Goal: Task Accomplishment & Management: Complete application form

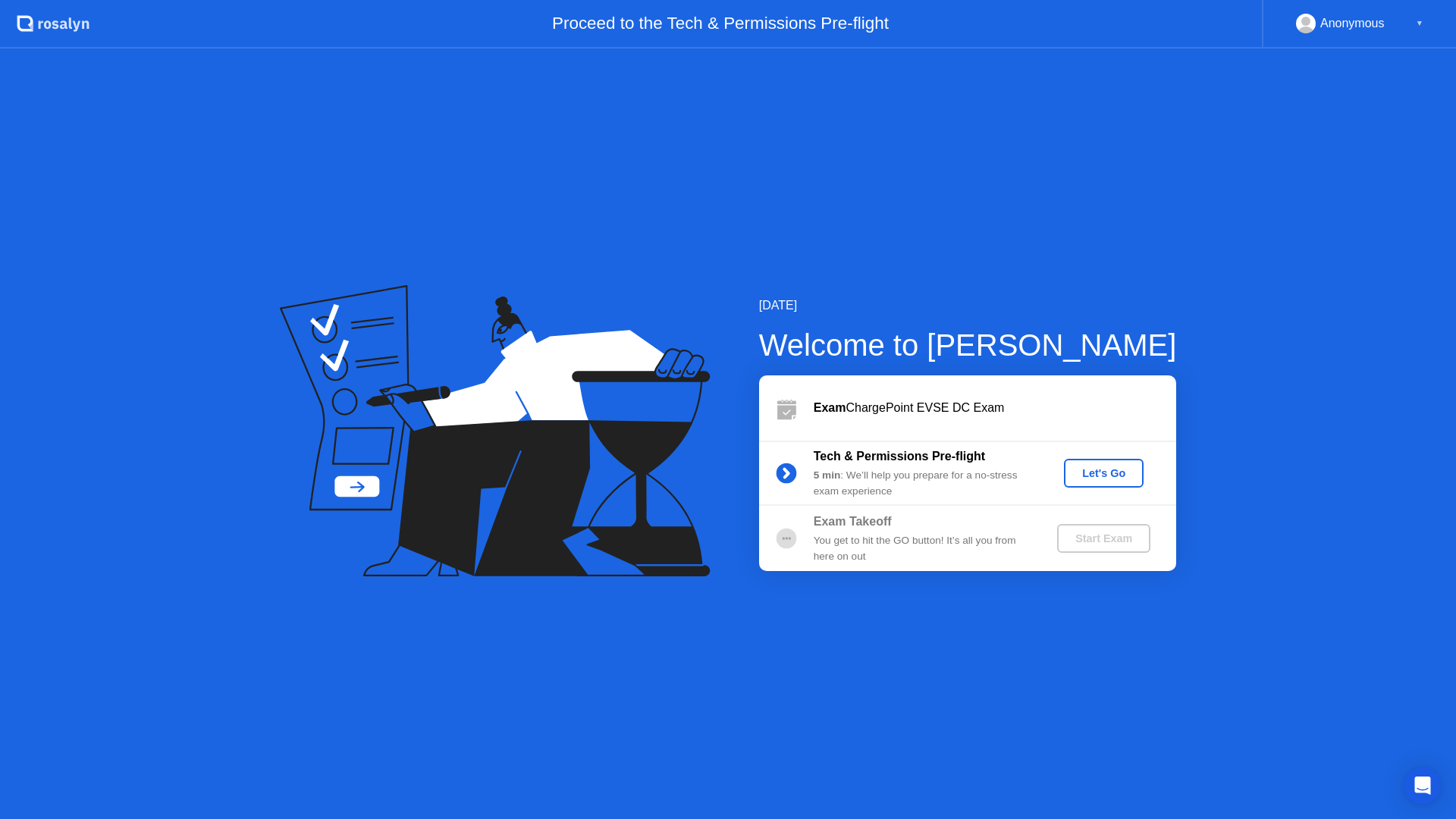
click at [1124, 476] on div "Let's Go" at bounding box center [1103, 473] width 68 height 12
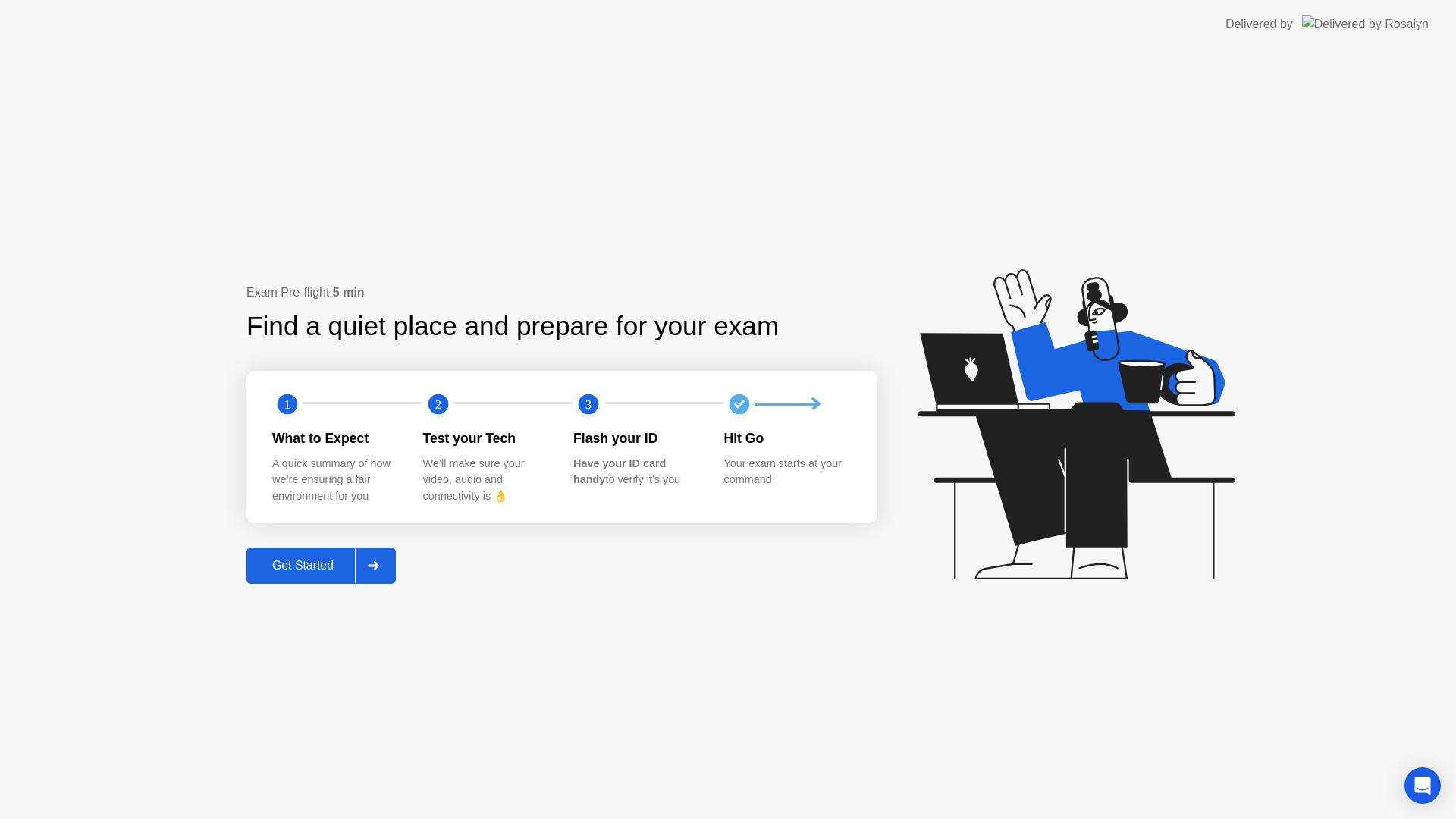
click at [328, 571] on div "Get Started" at bounding box center [303, 566] width 104 height 14
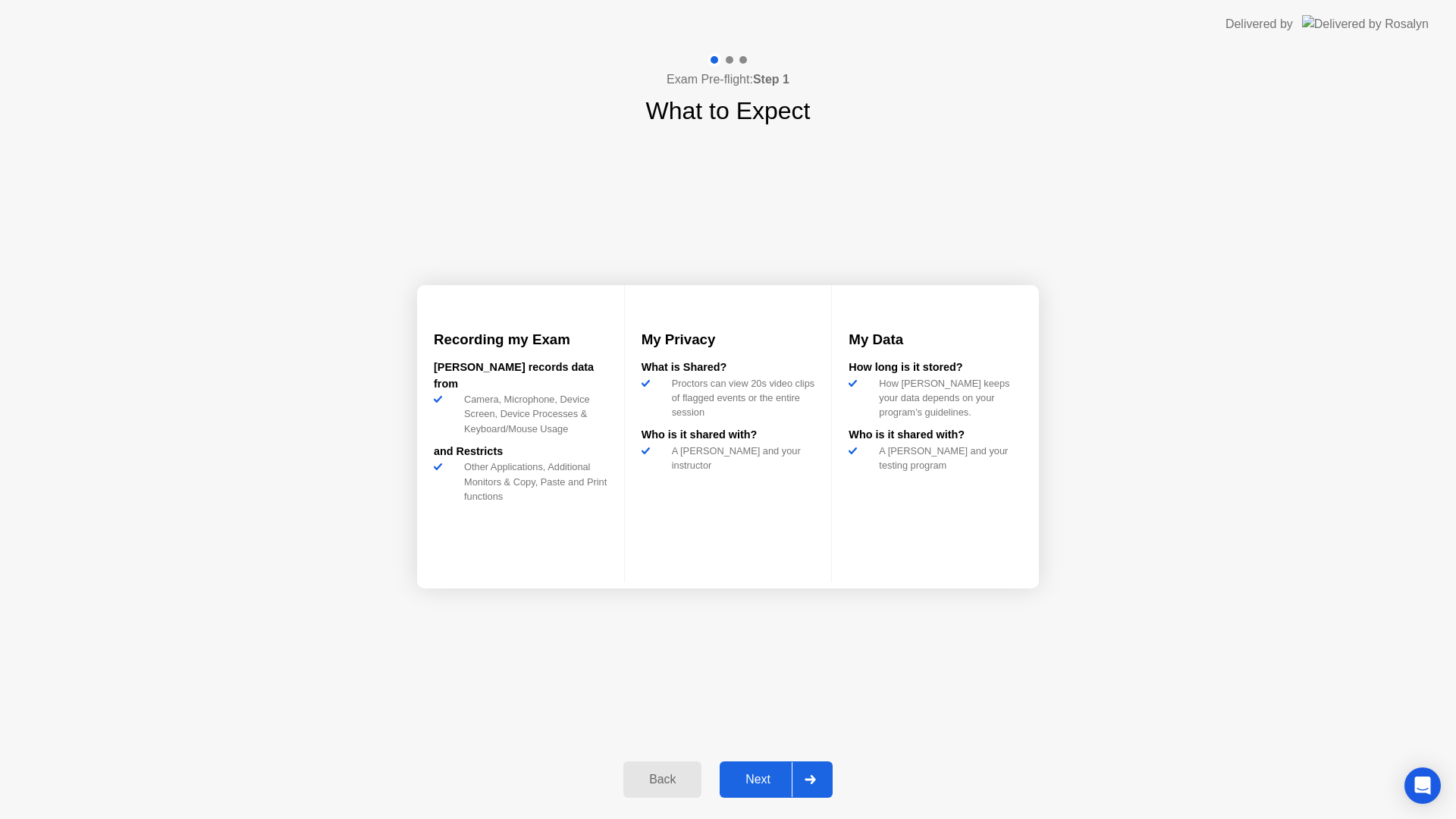
click at [770, 786] on div "Next" at bounding box center [758, 779] width 68 height 14
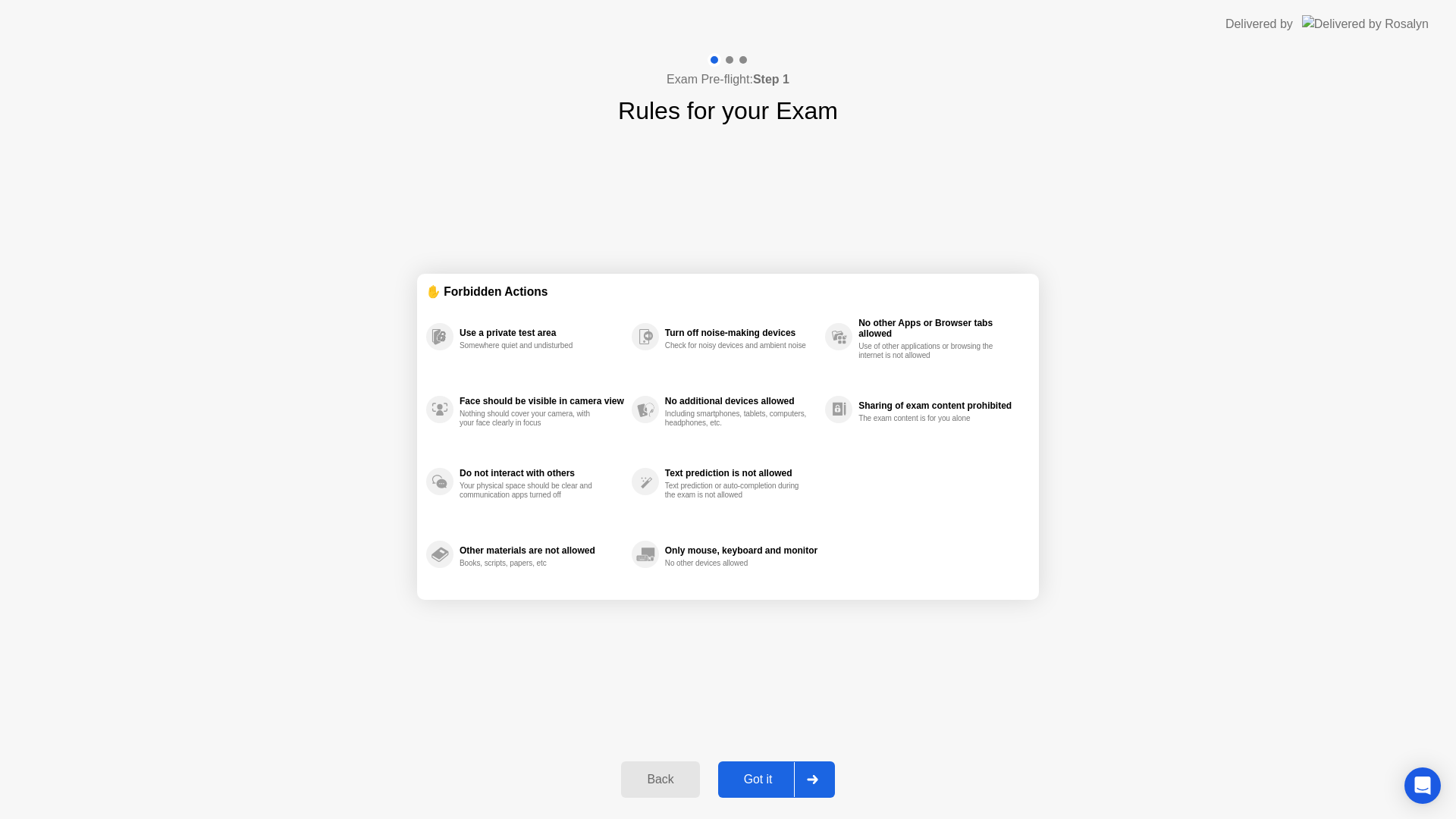
click at [674, 778] on div "Back" at bounding box center [660, 779] width 69 height 14
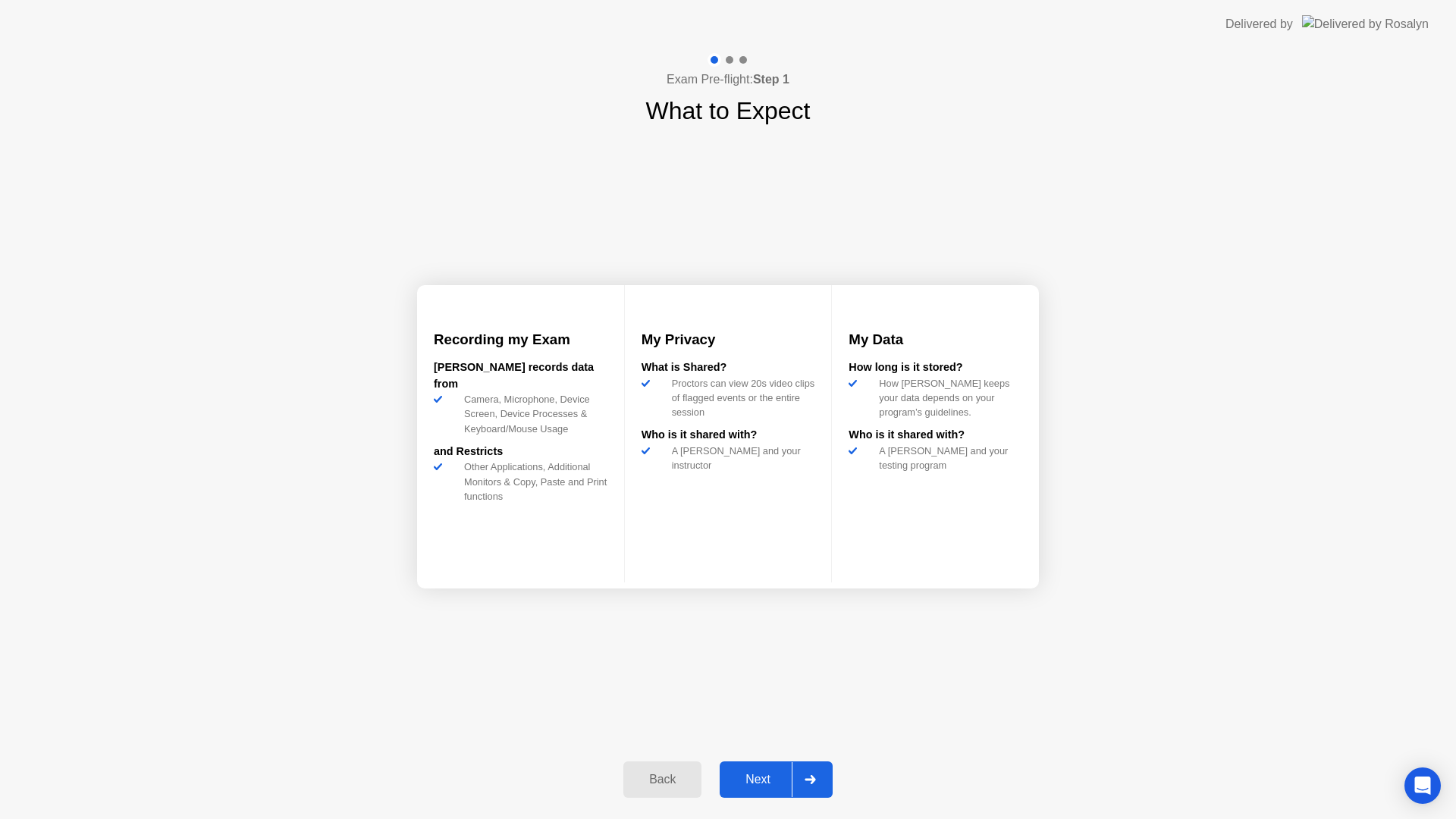
click at [737, 780] on div "Next" at bounding box center [758, 779] width 68 height 14
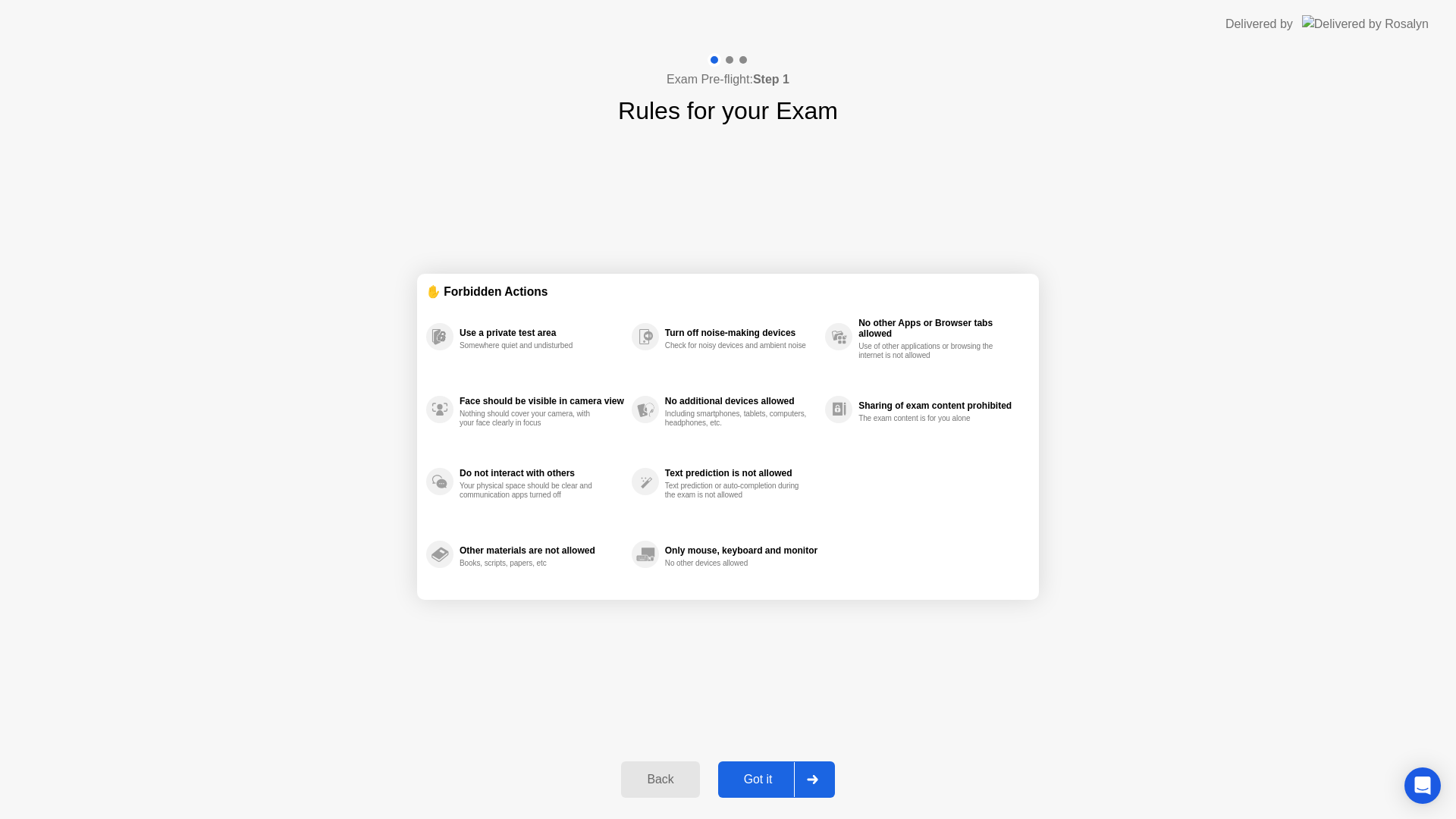
drag, startPoint x: 605, startPoint y: 795, endPoint x: 621, endPoint y: 791, distance: 16.5
click at [606, 795] on div "Exam Pre-flight: Step 1 Rules for your Exam ✋ Forbidden Actions Use a private t…" at bounding box center [728, 434] width 1456 height 771
click at [643, 786] on div "Back" at bounding box center [660, 779] width 69 height 14
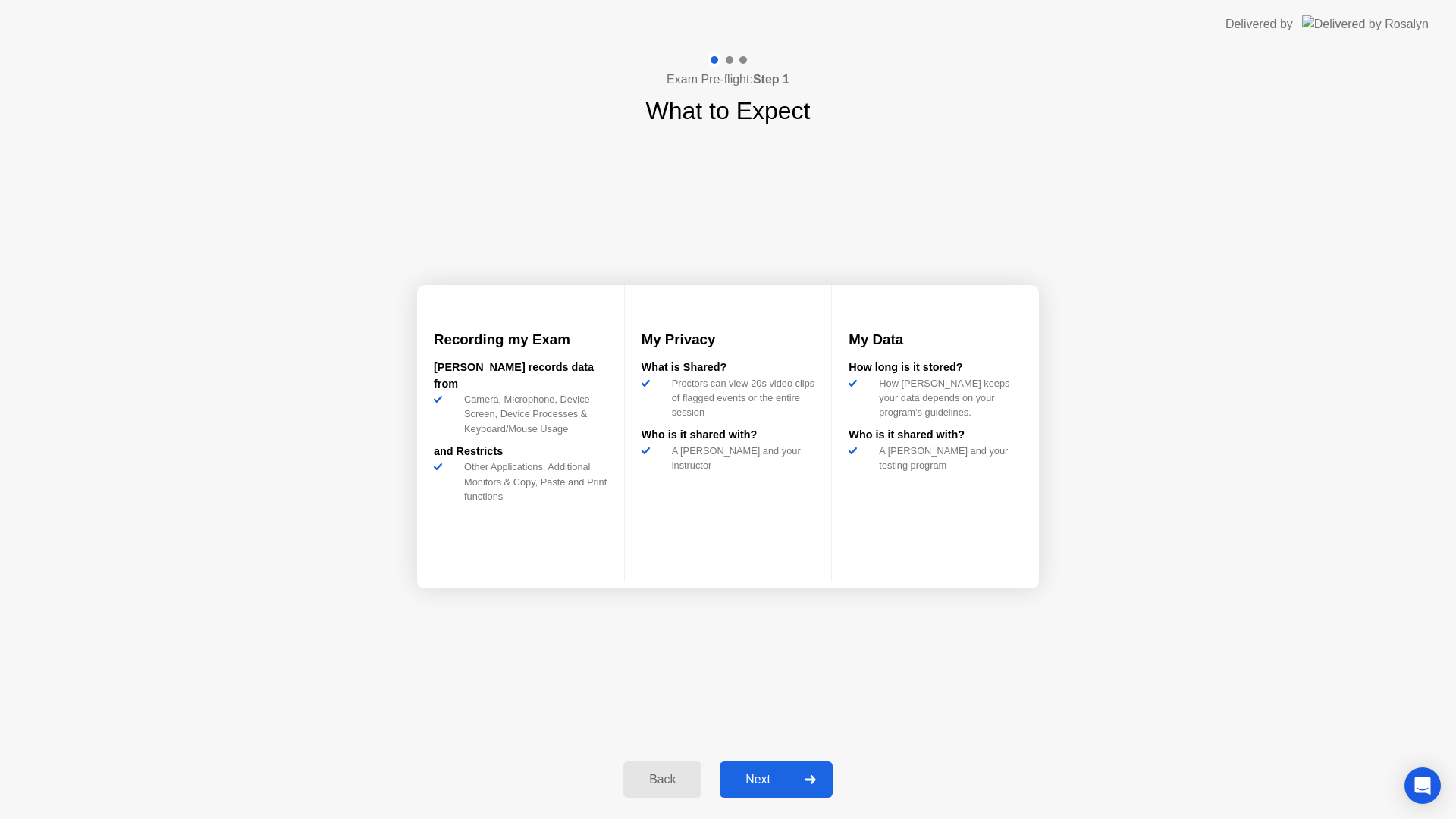
click at [770, 782] on div "Next" at bounding box center [758, 779] width 68 height 14
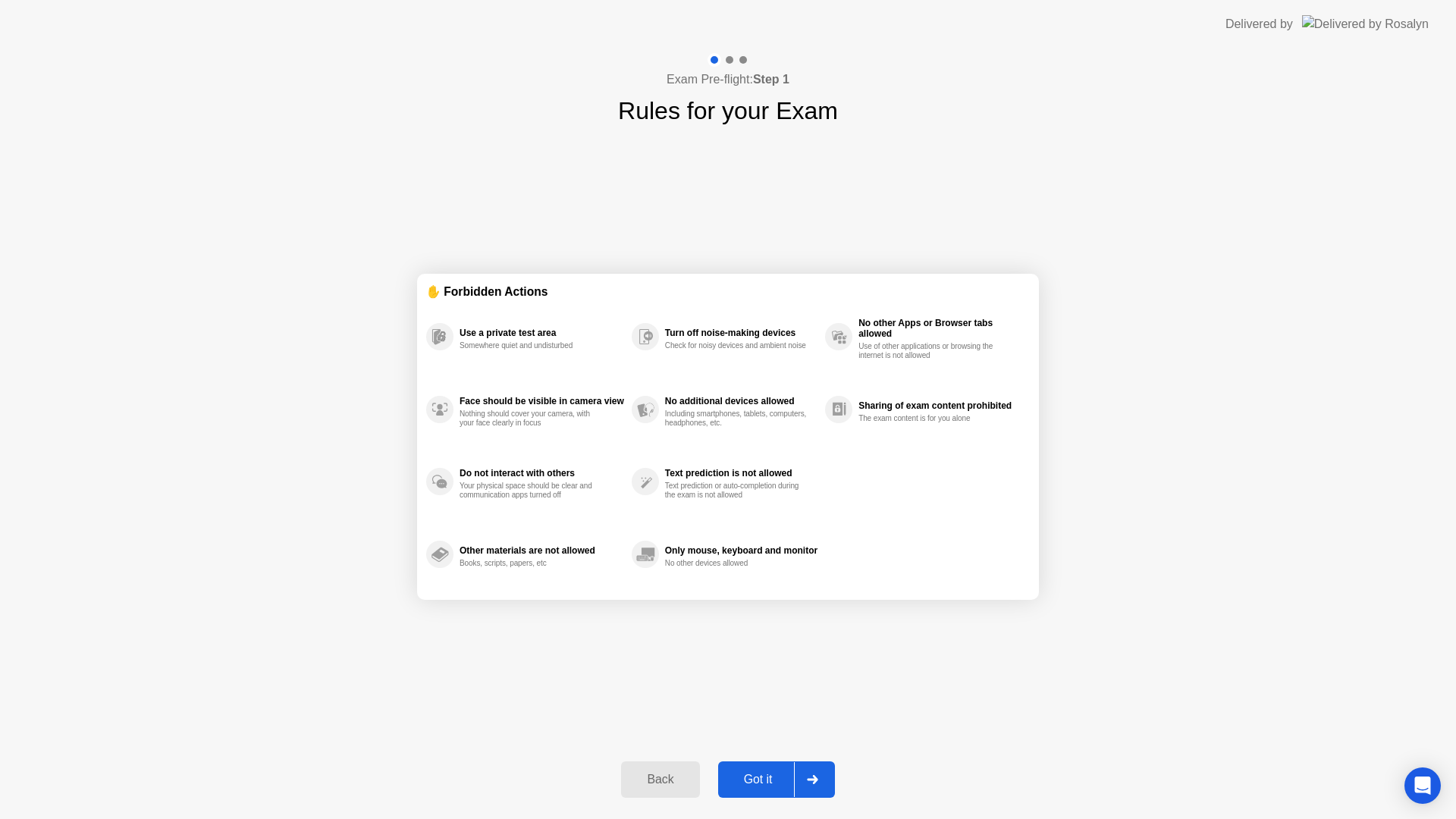
click at [768, 779] on div "Got it" at bounding box center [759, 779] width 71 height 14
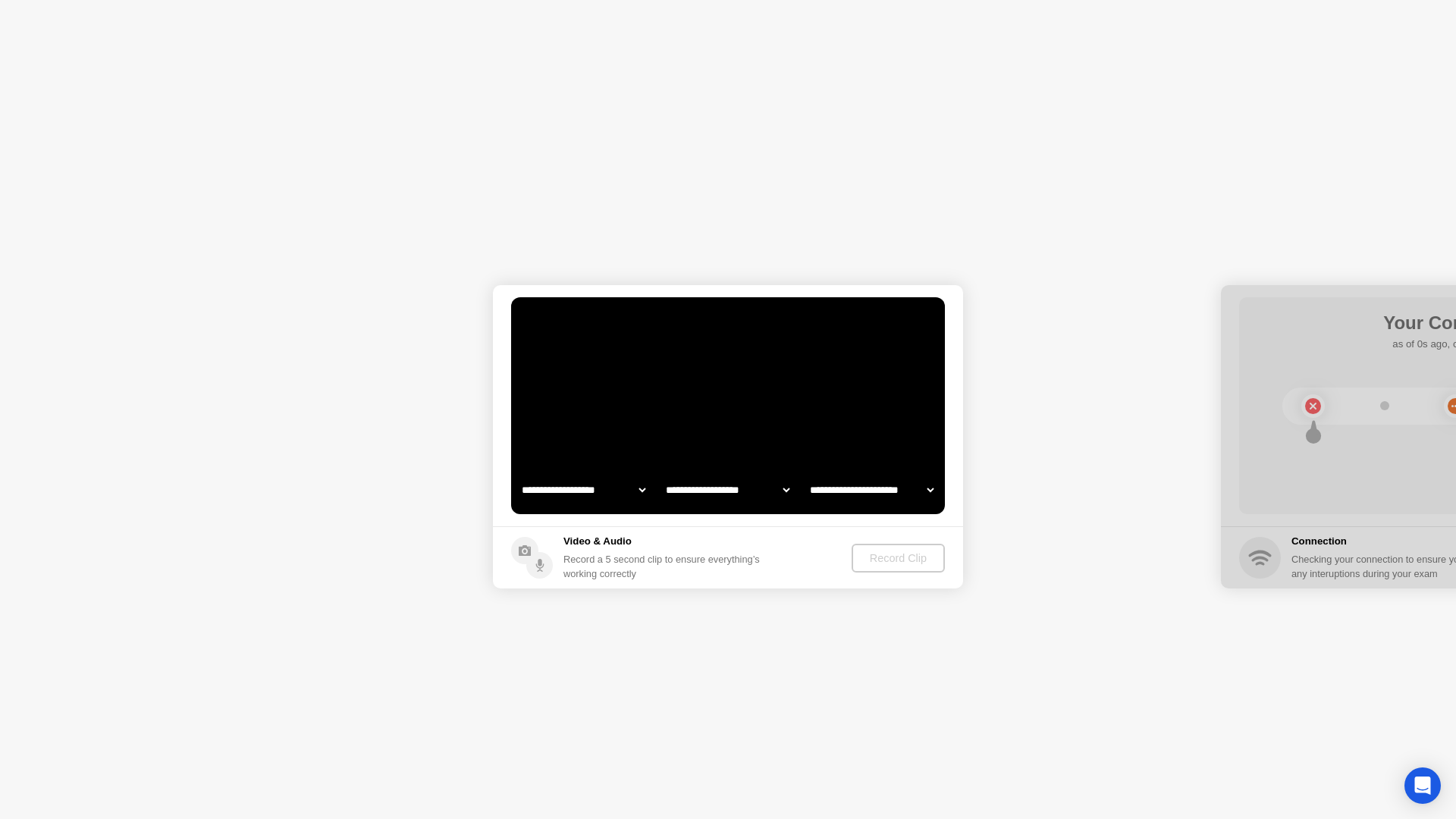
select select "**********"
select select "*******"
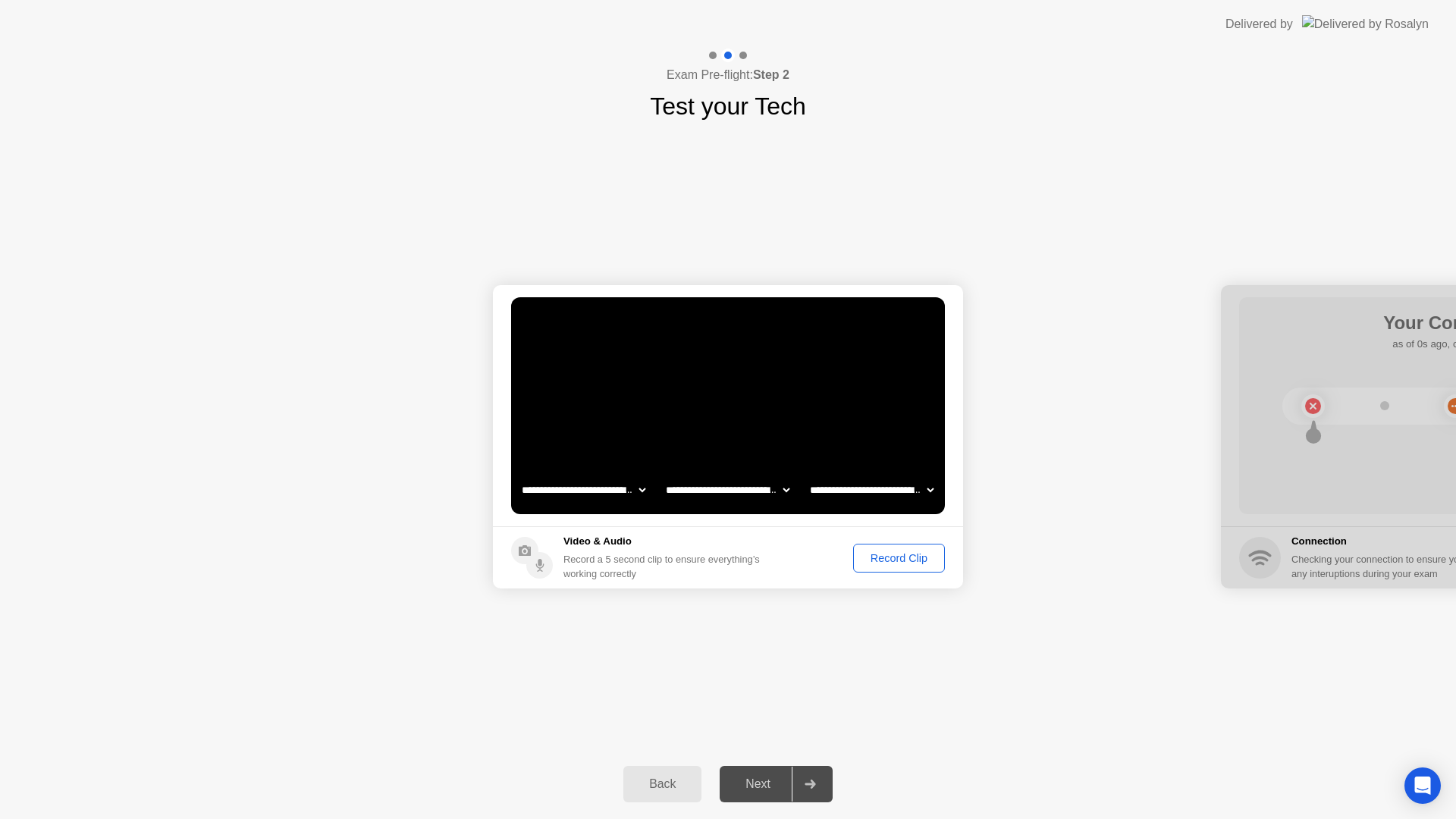
click at [770, 791] on div "Next" at bounding box center [758, 783] width 68 height 14
drag, startPoint x: 1151, startPoint y: 516, endPoint x: 663, endPoint y: 419, distance: 497.5
drag, startPoint x: 1036, startPoint y: 268, endPoint x: 554, endPoint y: 242, distance: 482.7
click at [557, 209] on div "**********" at bounding box center [728, 437] width 1456 height 625
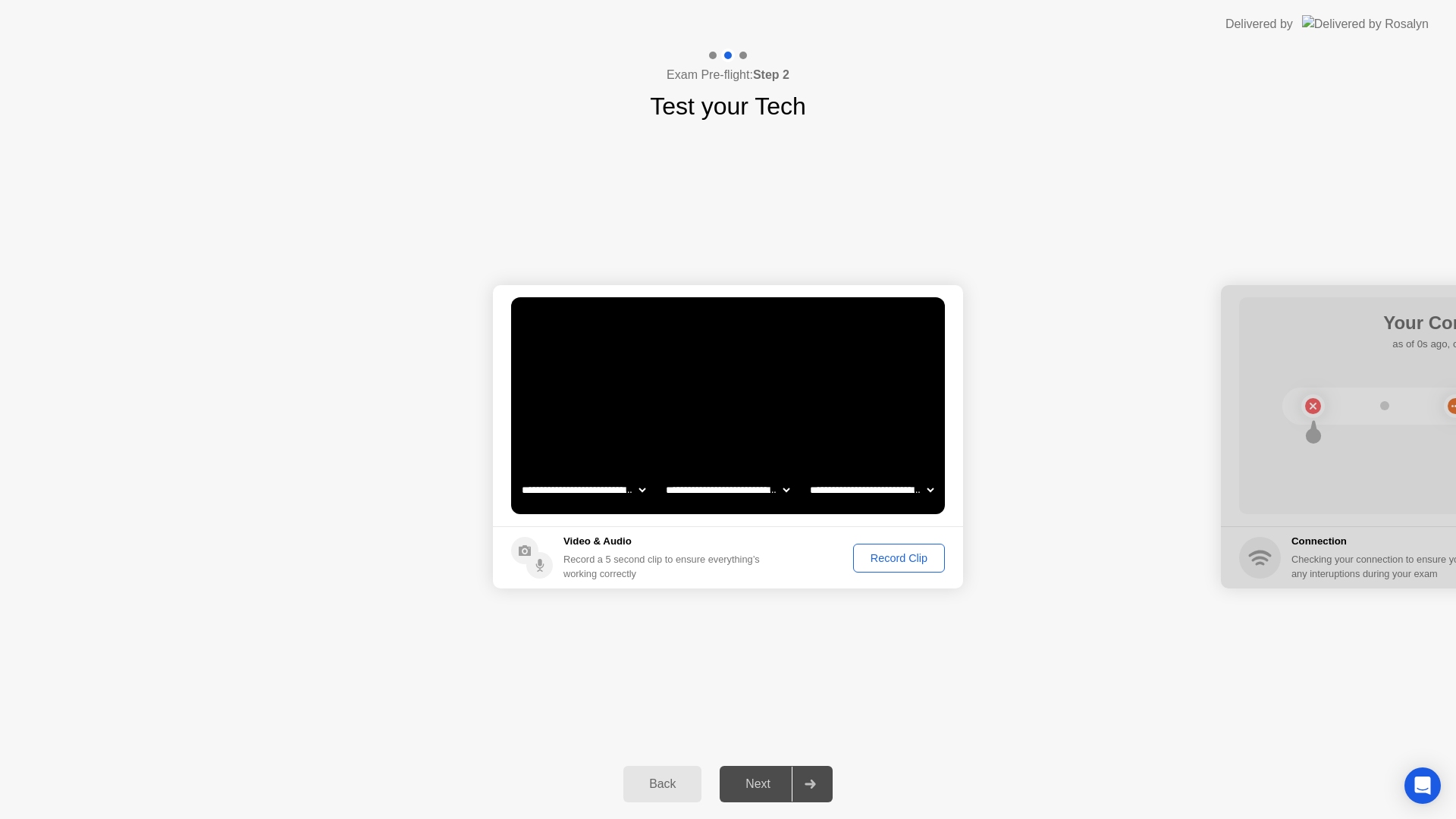
click at [908, 556] on div "Record Clip" at bounding box center [899, 558] width 81 height 12
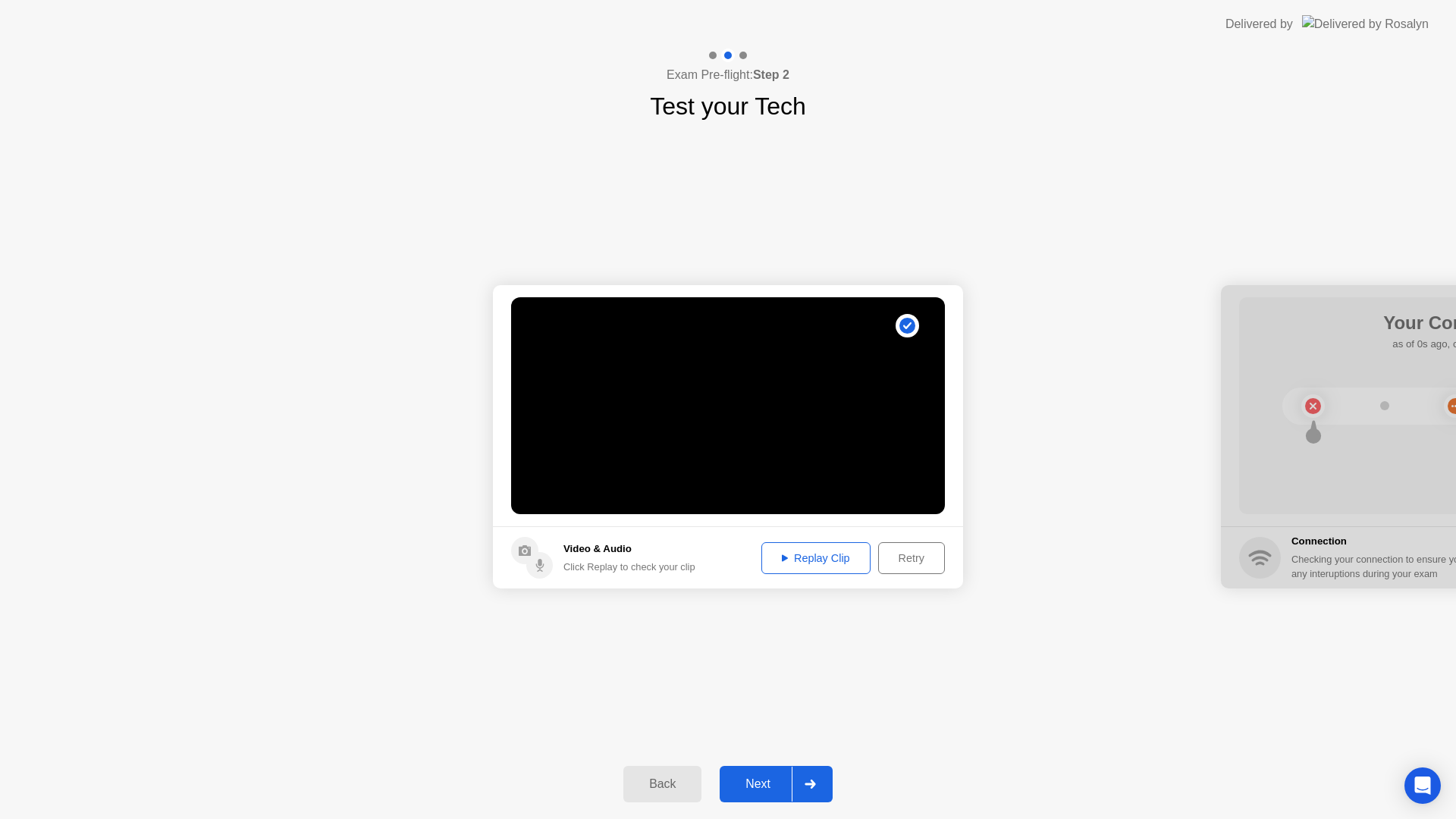
click at [852, 553] on div "Replay Clip" at bounding box center [816, 558] width 98 height 12
click at [782, 777] on div "Next" at bounding box center [758, 783] width 68 height 14
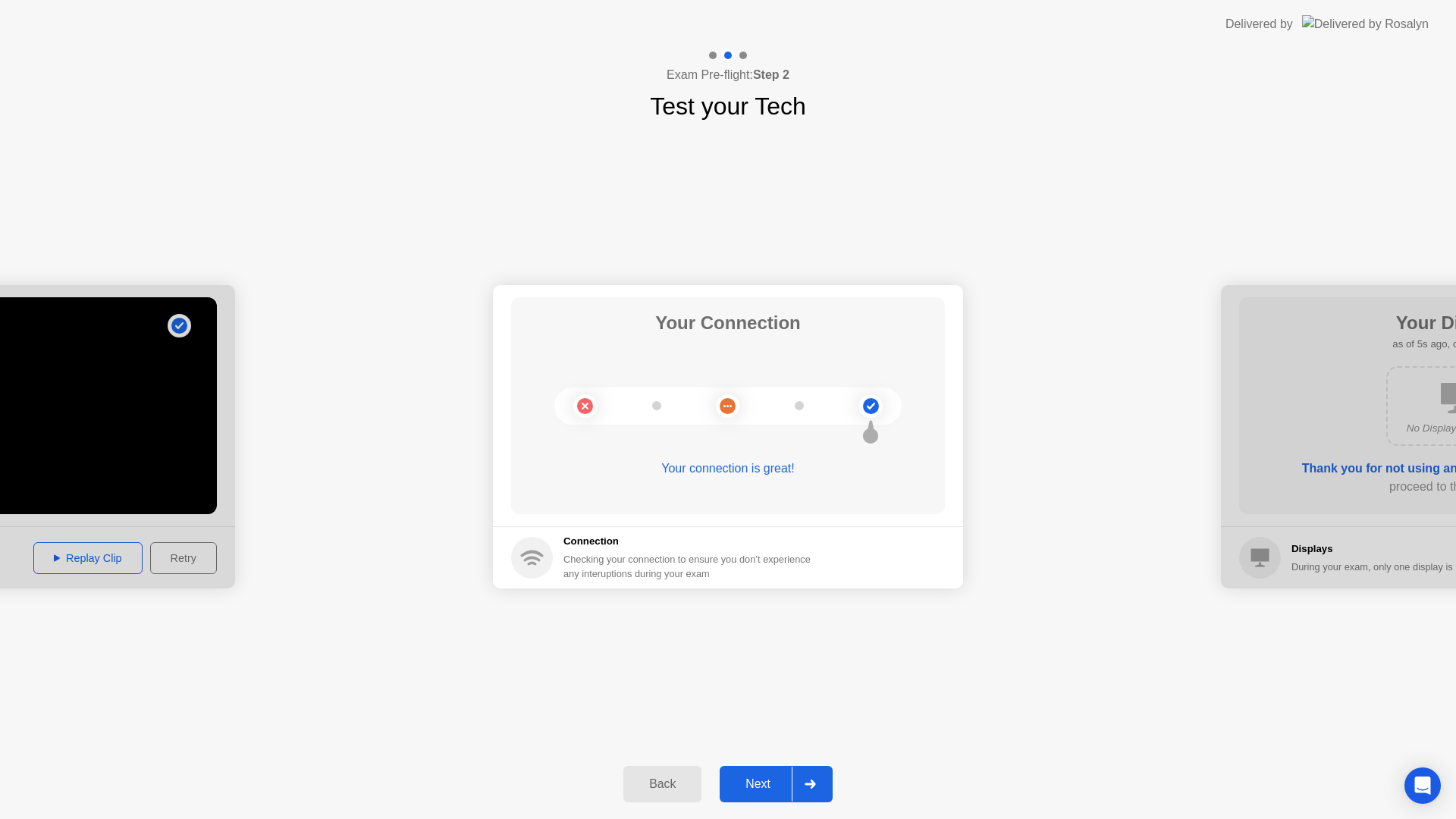
drag, startPoint x: 777, startPoint y: 775, endPoint x: 767, endPoint y: 770, distance: 11.2
click at [767, 770] on button "Next" at bounding box center [776, 784] width 113 height 37
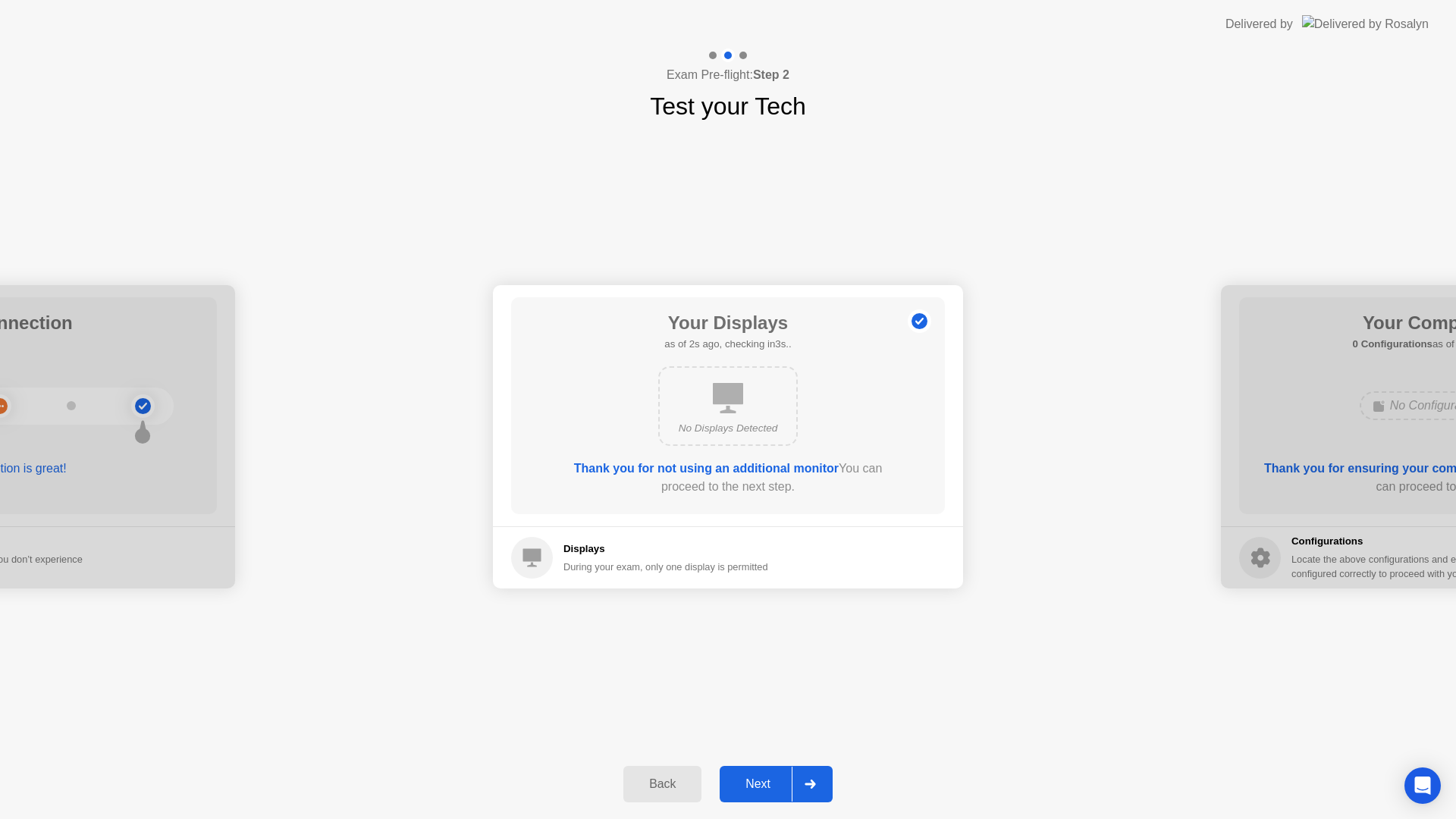
click at [761, 777] on div "Next" at bounding box center [758, 783] width 68 height 14
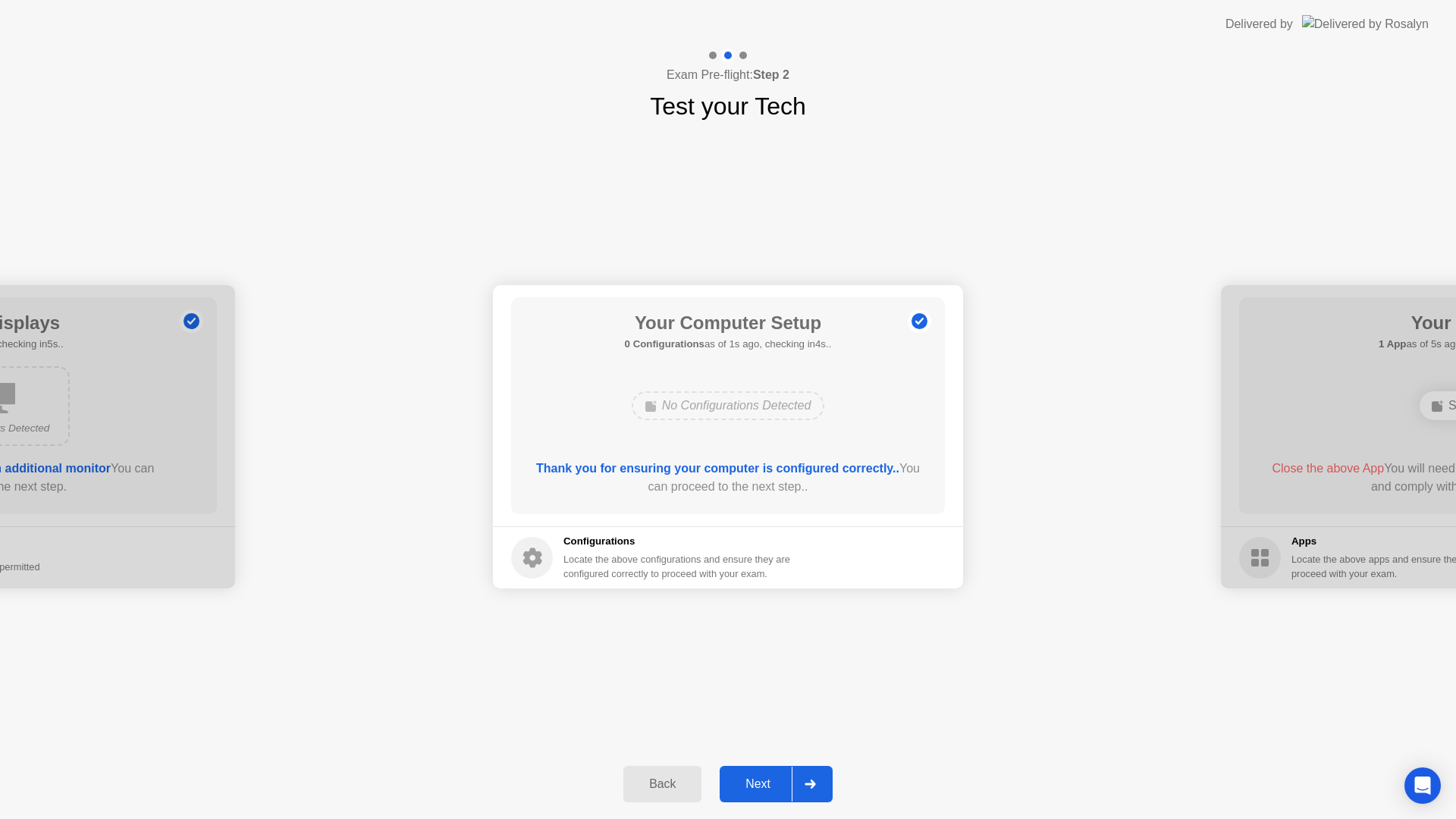
click at [751, 779] on div "Next" at bounding box center [758, 783] width 68 height 14
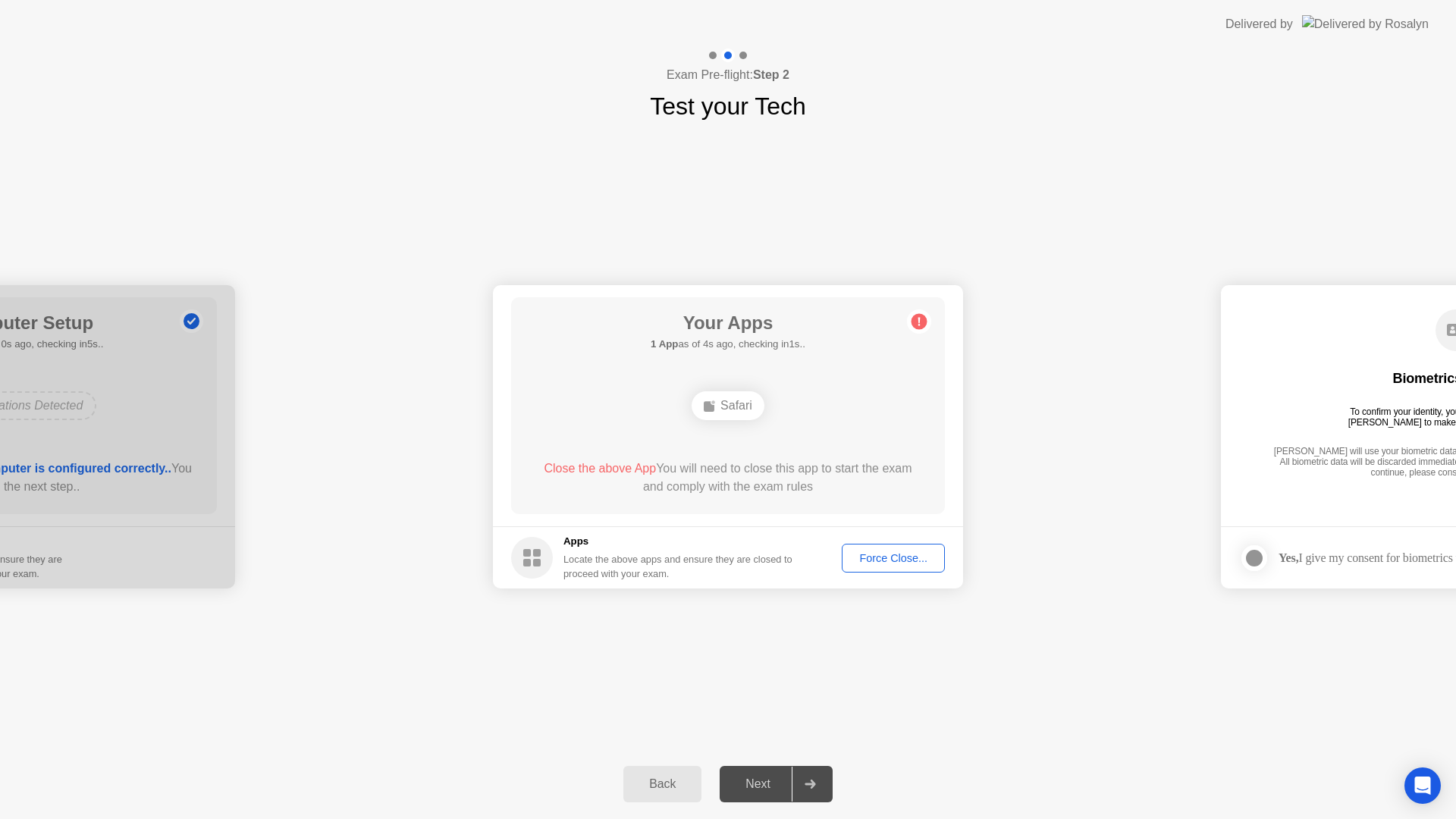
click at [873, 564] on div "Force Close..." at bounding box center [893, 558] width 92 height 12
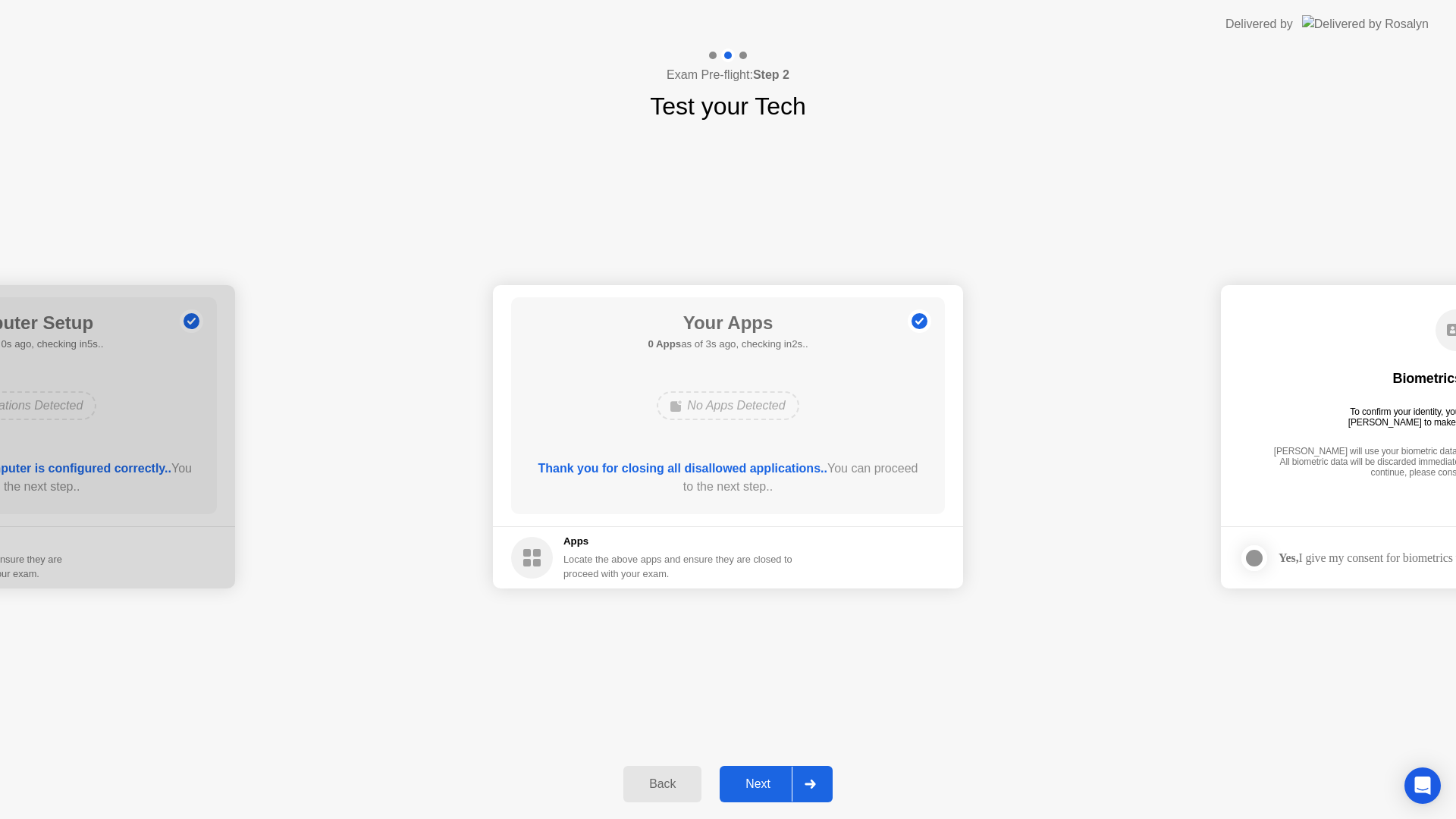
click at [781, 766] on button "Next" at bounding box center [776, 784] width 113 height 37
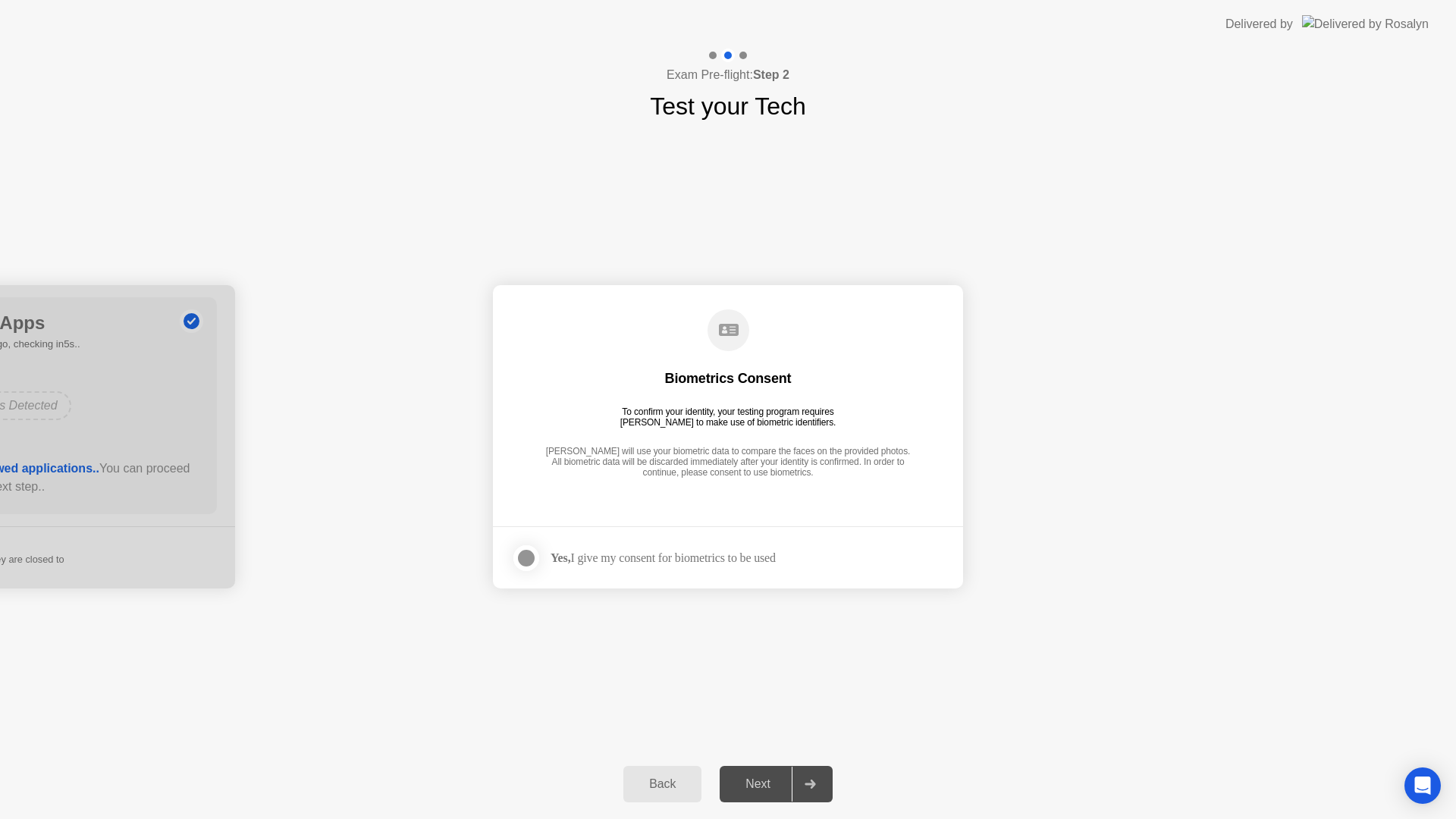
click at [534, 561] on div at bounding box center [526, 558] width 18 height 18
click at [778, 789] on div "Next" at bounding box center [758, 783] width 68 height 14
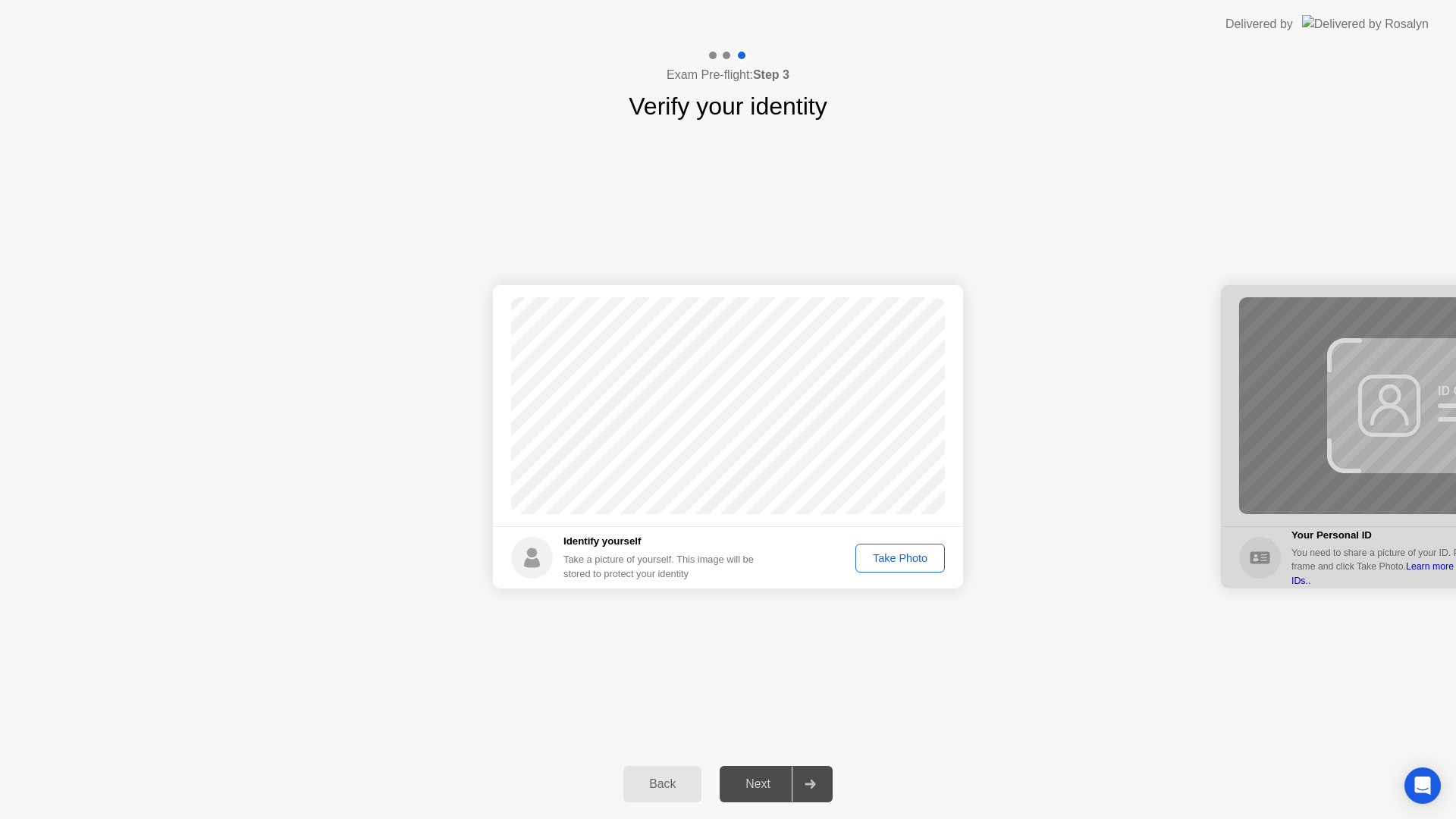
click at [876, 554] on div "Take Photo" at bounding box center [899, 558] width 79 height 12
click at [890, 561] on div "Retake" at bounding box center [910, 558] width 59 height 12
click at [877, 585] on footer "Identify yourself Take a picture of yourself. This image will be stored to prot…" at bounding box center [728, 557] width 470 height 62
click at [882, 562] on div "Take Photo" at bounding box center [899, 558] width 79 height 12
click at [902, 547] on button "Retake" at bounding box center [910, 558] width 70 height 29
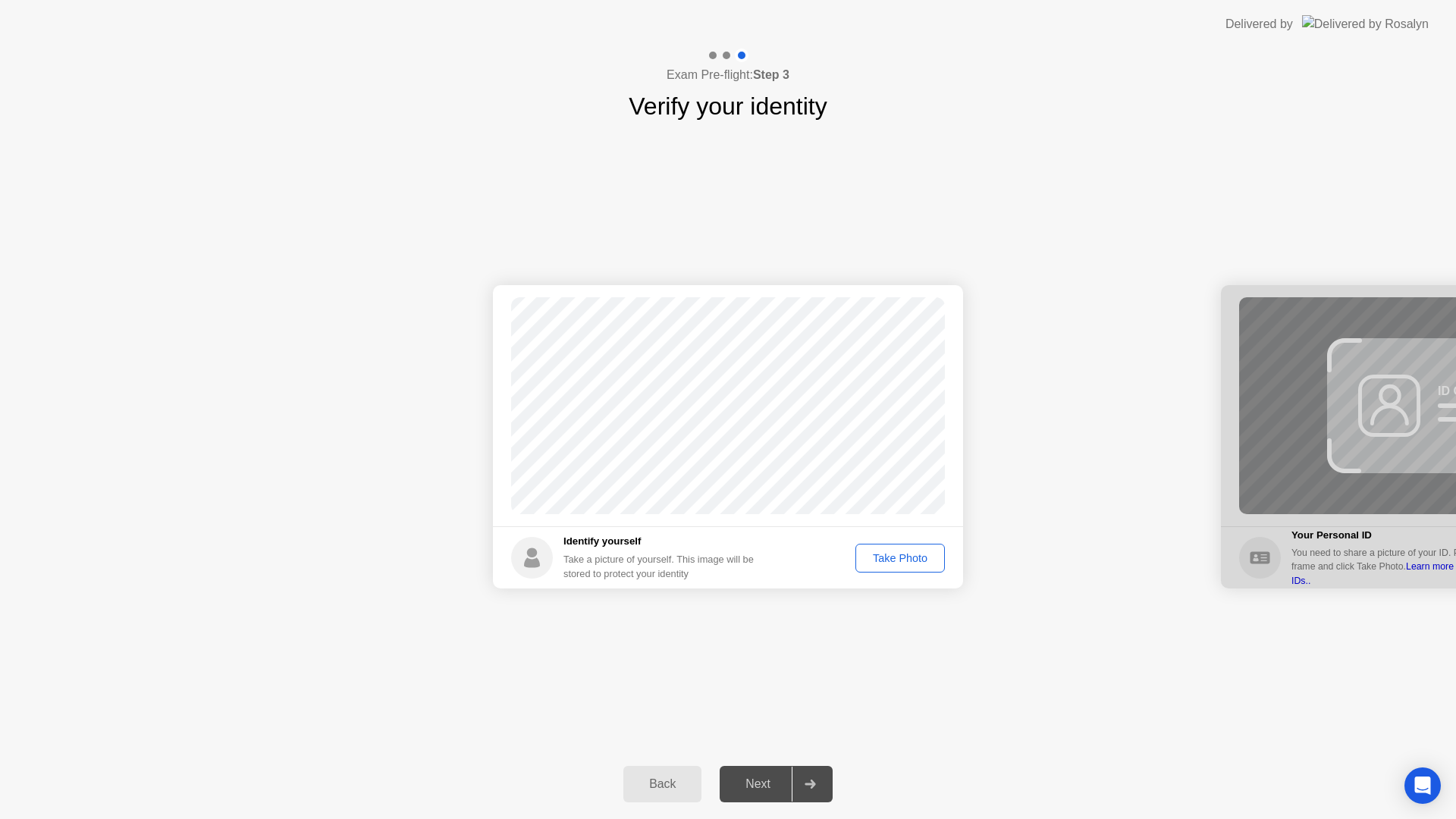
click at [906, 568] on button "Take Photo" at bounding box center [900, 558] width 90 height 29
click at [776, 783] on div "Next" at bounding box center [758, 783] width 68 height 14
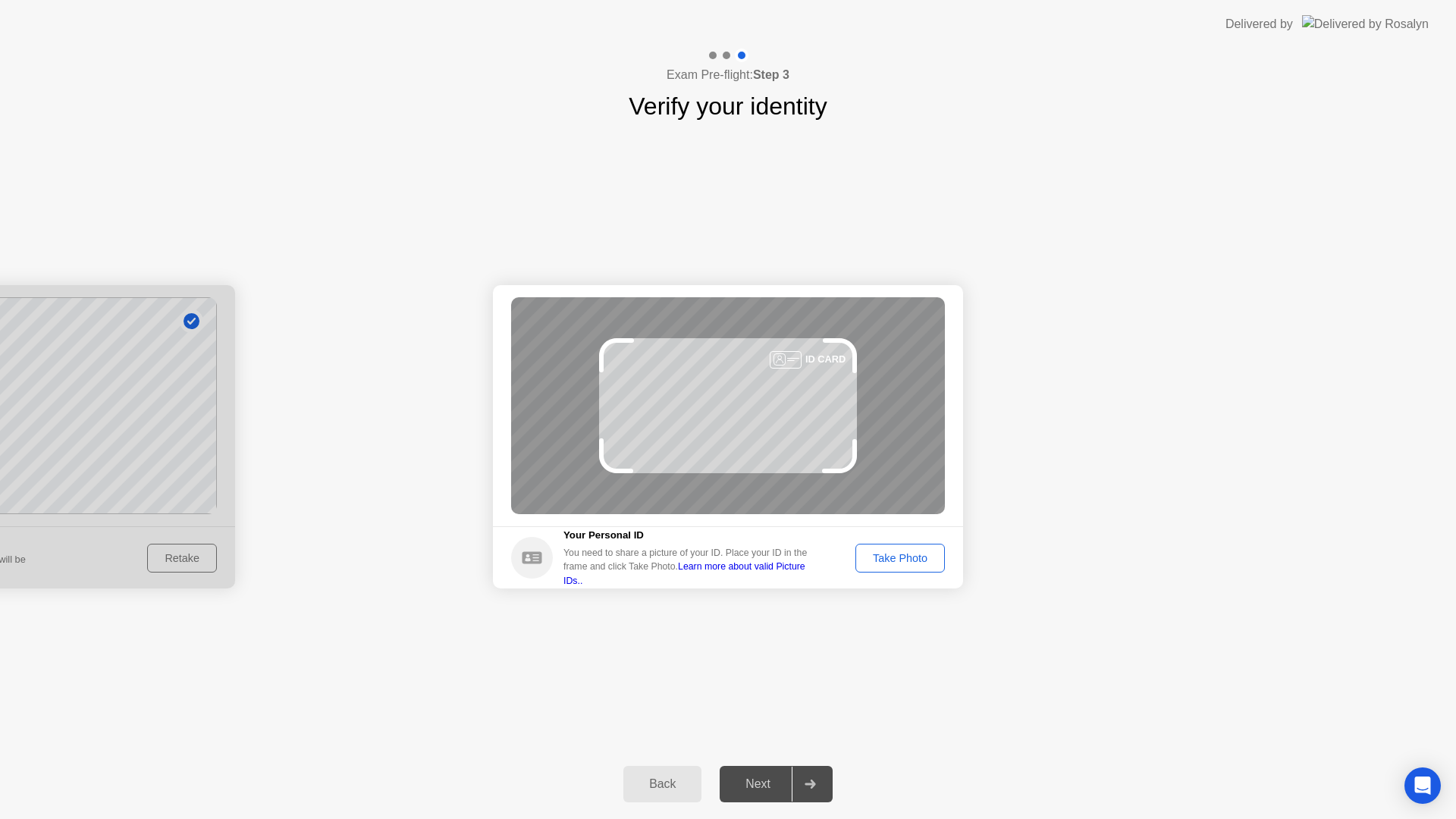
click at [898, 559] on div "Take Photo" at bounding box center [899, 558] width 79 height 12
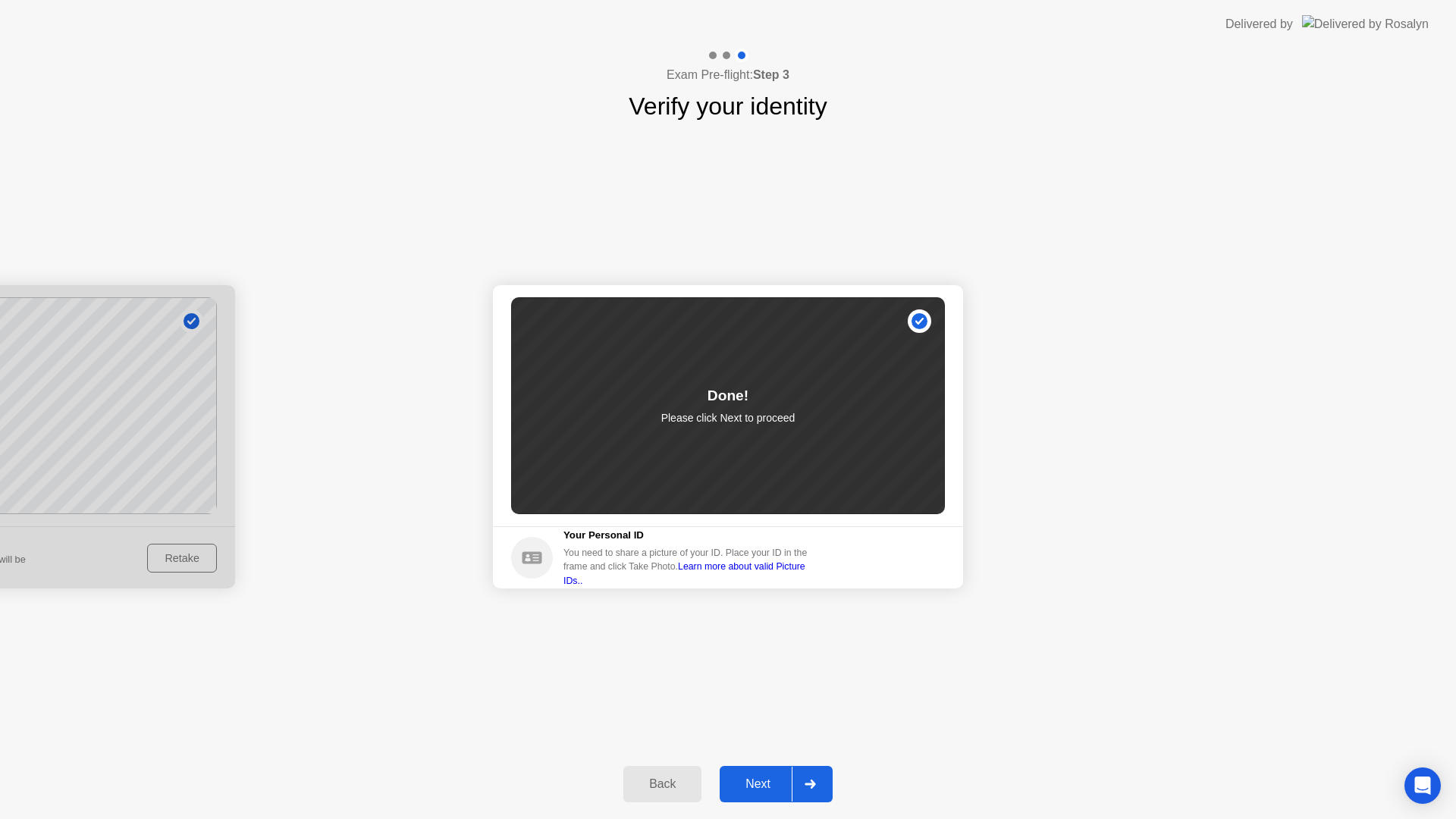
click at [789, 576] on link "Learn more about valid Picture IDs.." at bounding box center [684, 573] width 242 height 25
click at [673, 793] on button "Back" at bounding box center [662, 784] width 78 height 37
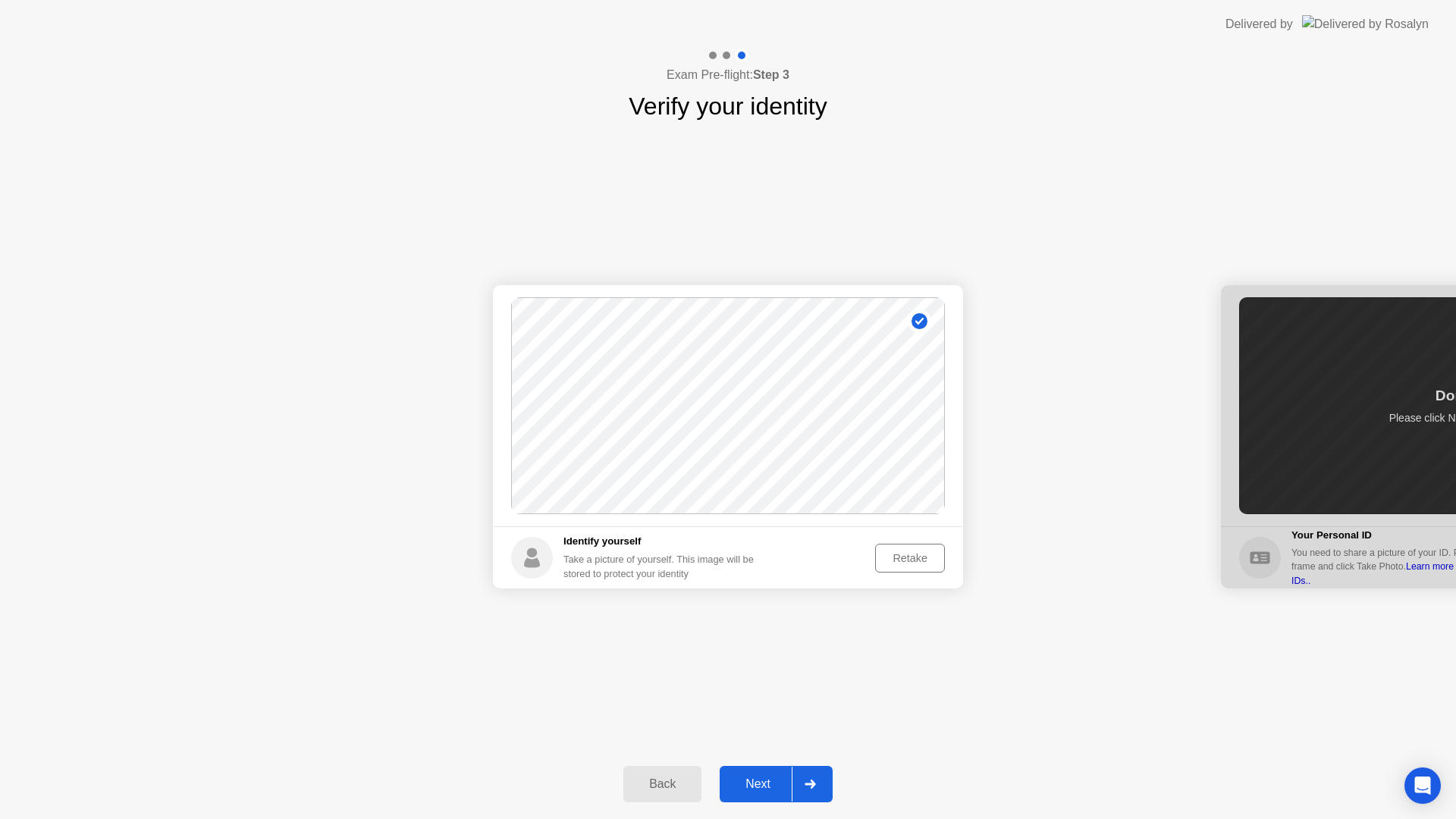
click at [767, 778] on div "Next" at bounding box center [758, 783] width 68 height 14
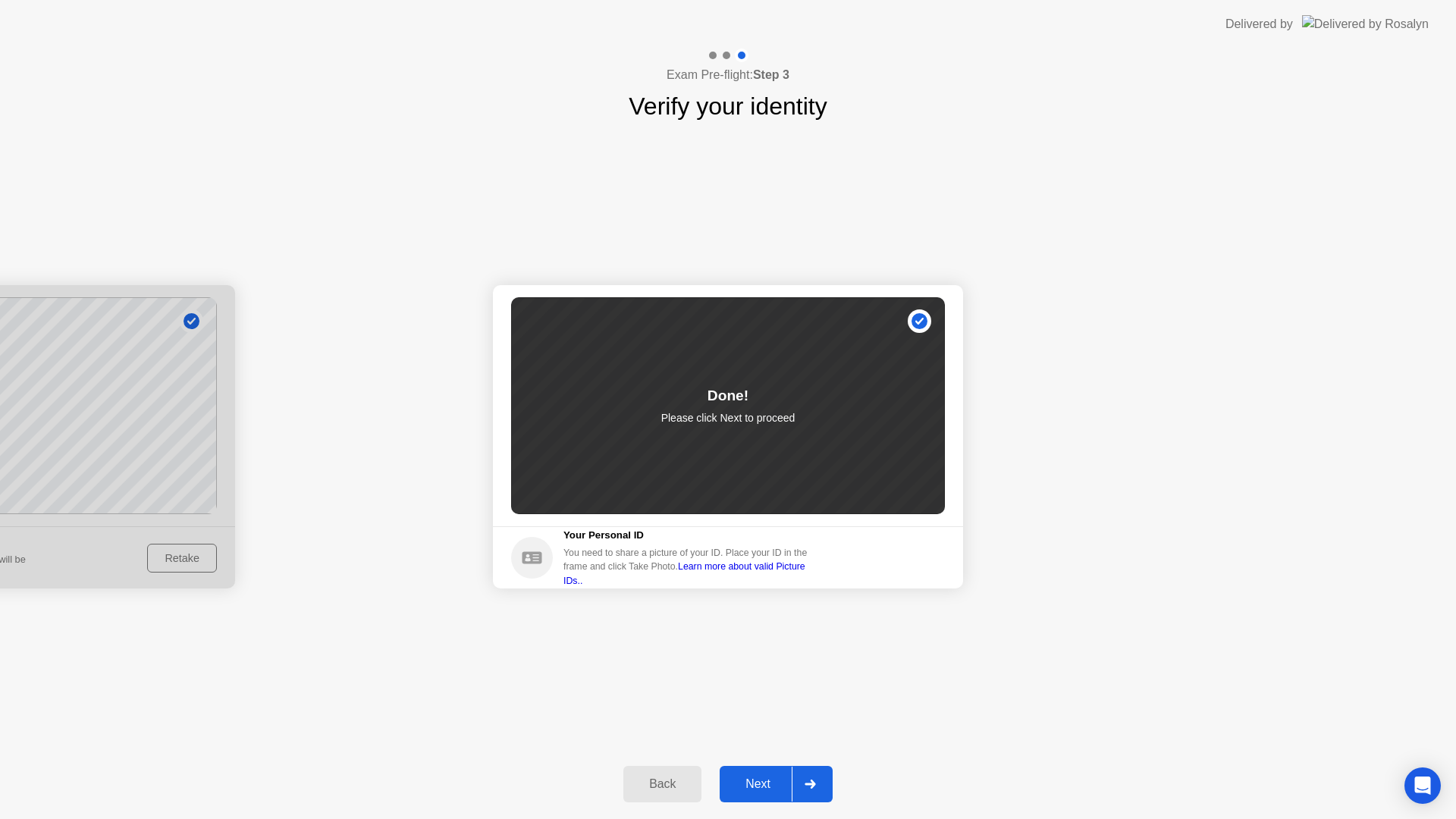
click at [529, 560] on circle at bounding box center [531, 558] width 42 height 42
click at [756, 778] on div "Next" at bounding box center [758, 783] width 68 height 14
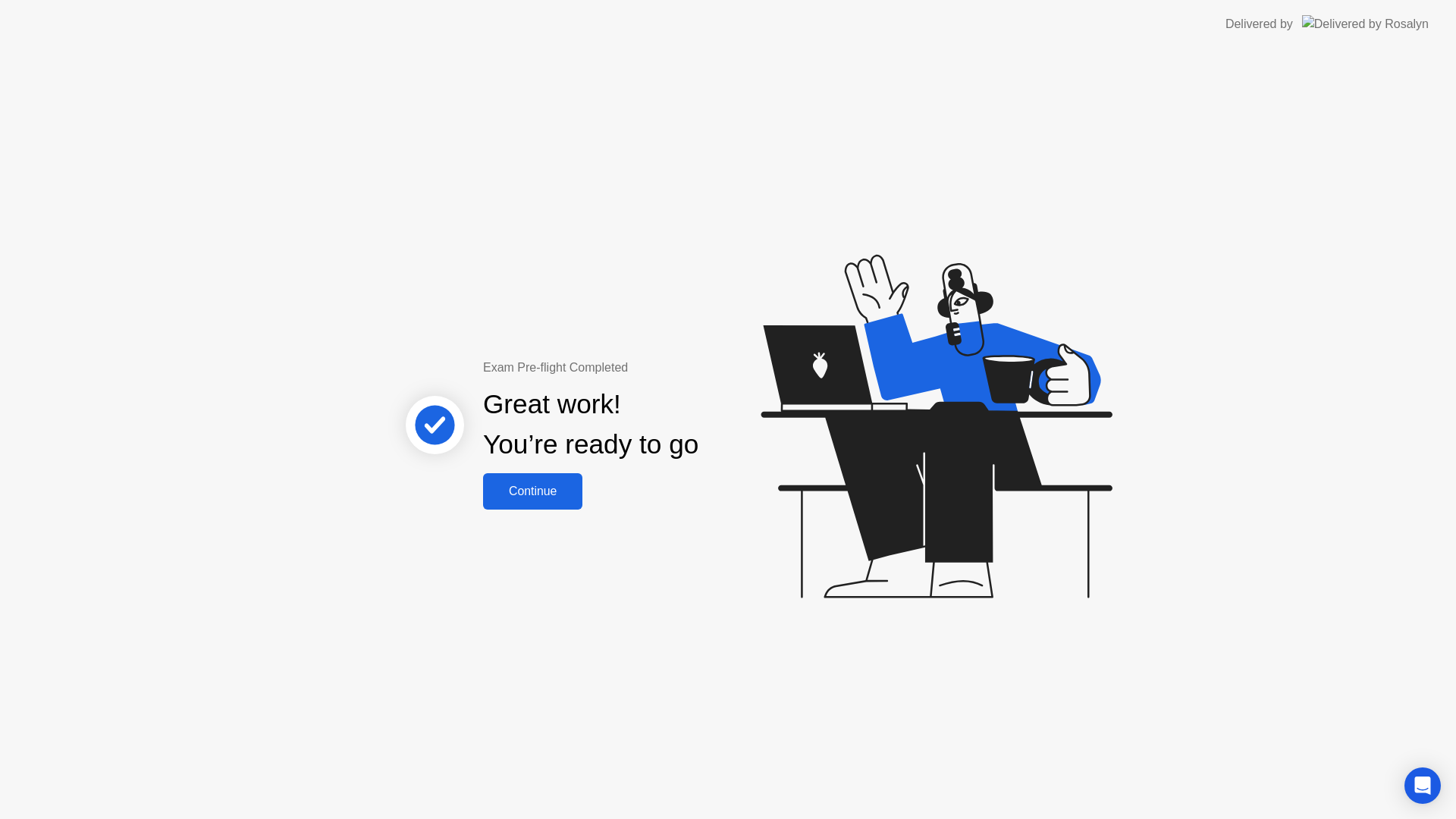
click at [546, 485] on div "Continue" at bounding box center [533, 491] width 91 height 14
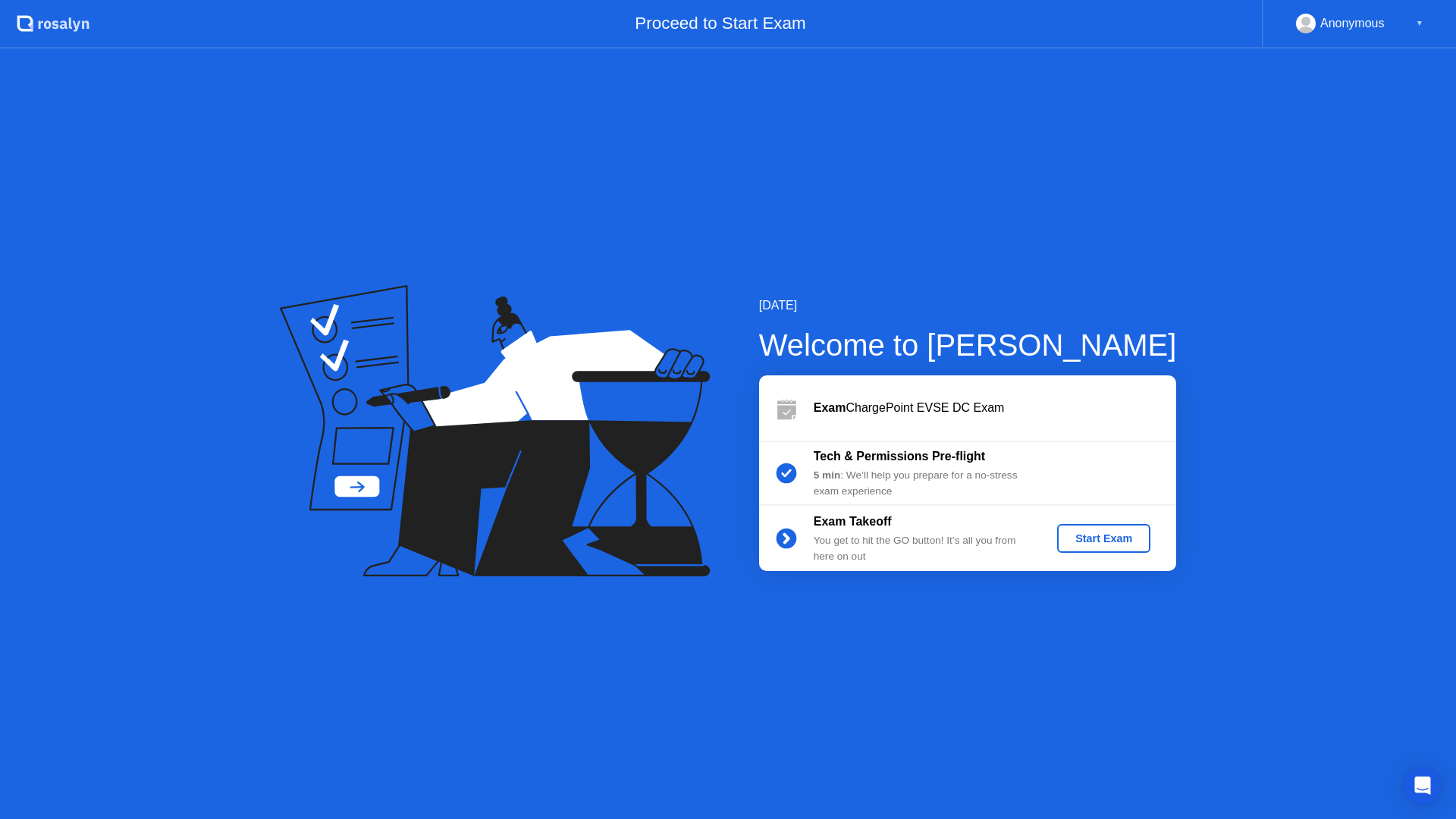
click at [1102, 539] on div "Start Exam" at bounding box center [1103, 538] width 81 height 12
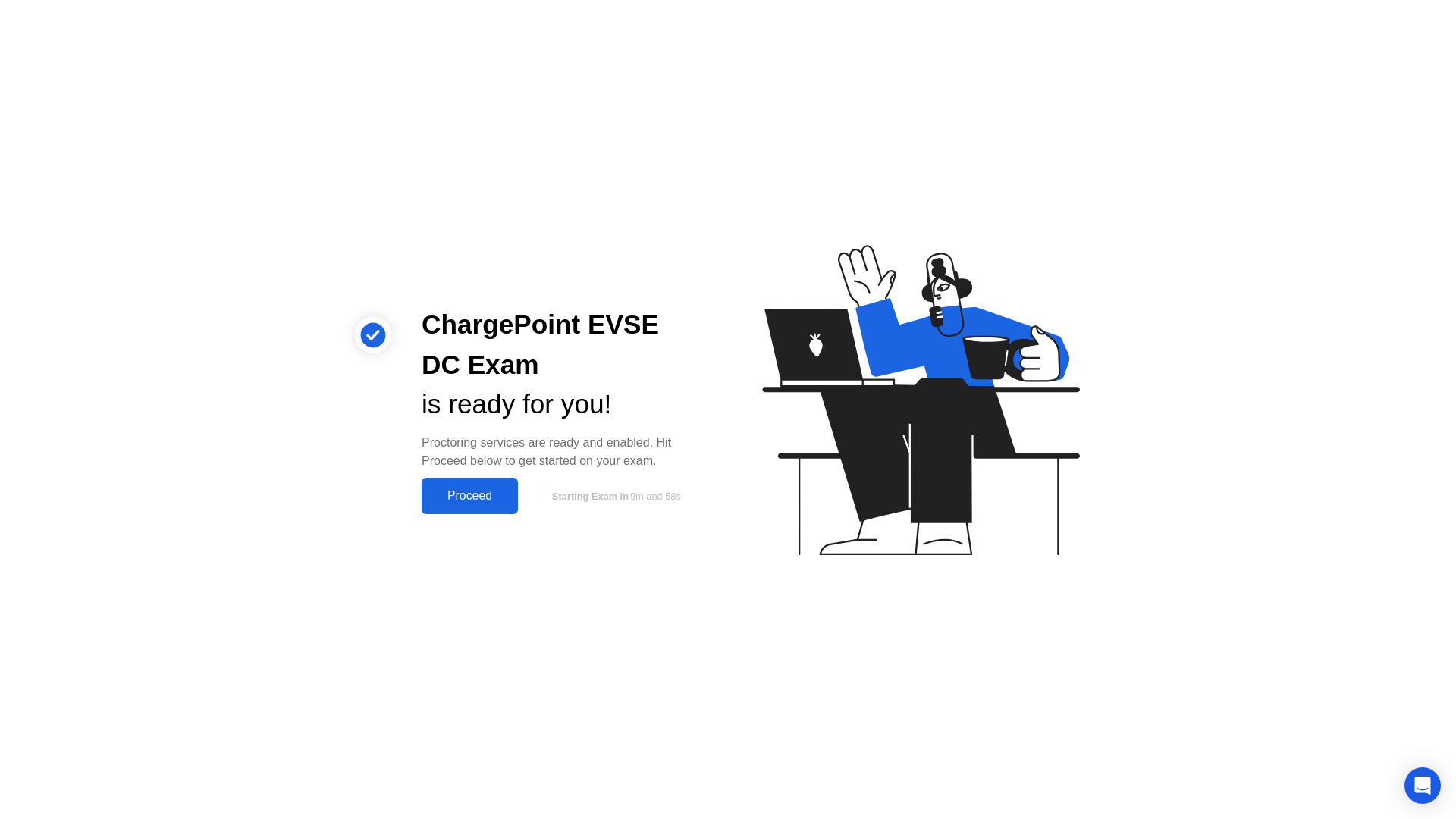
click at [492, 485] on button "Proceed" at bounding box center [469, 496] width 96 height 37
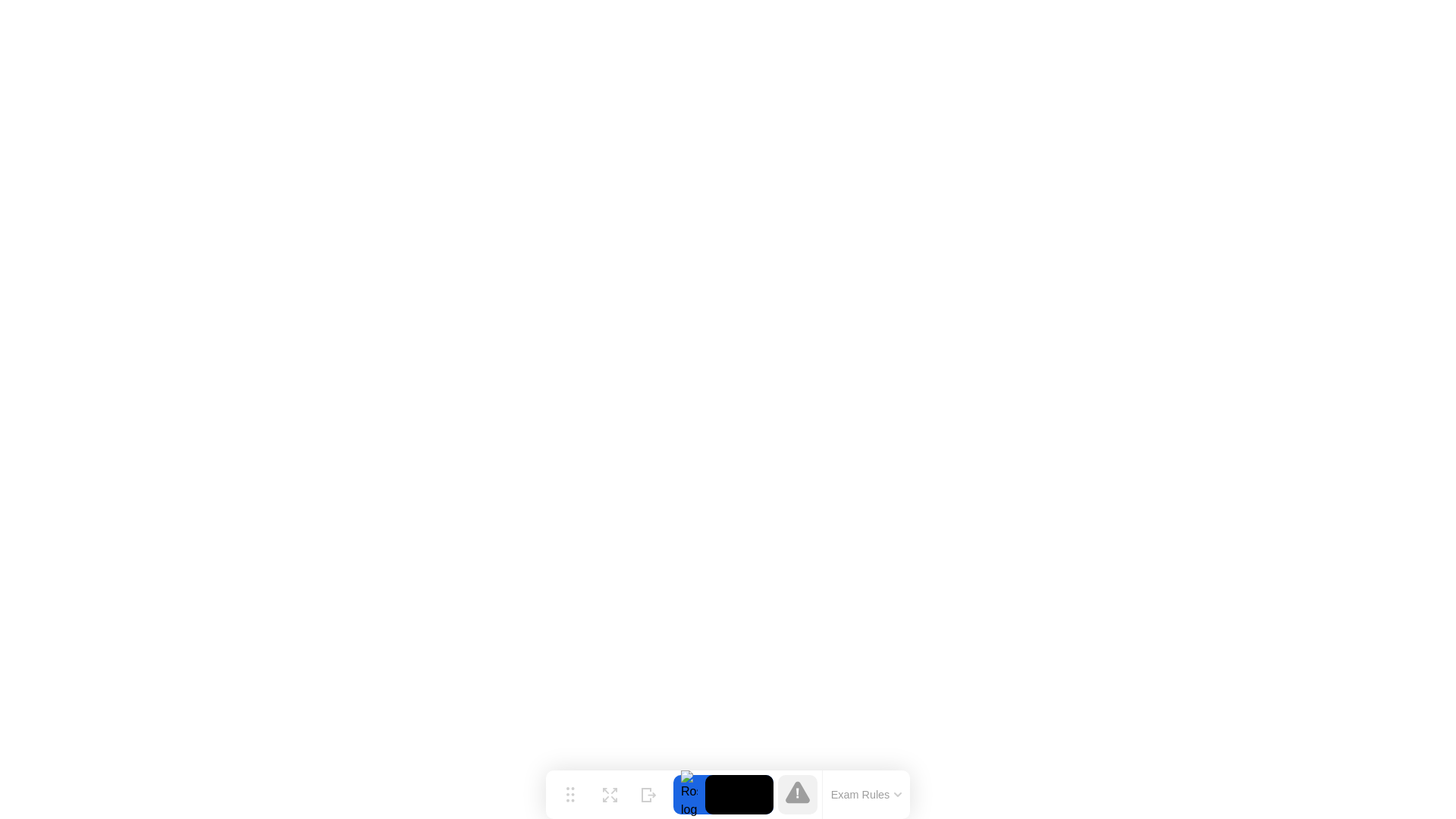
click at [898, 796] on icon at bounding box center [898, 794] width 6 height 3
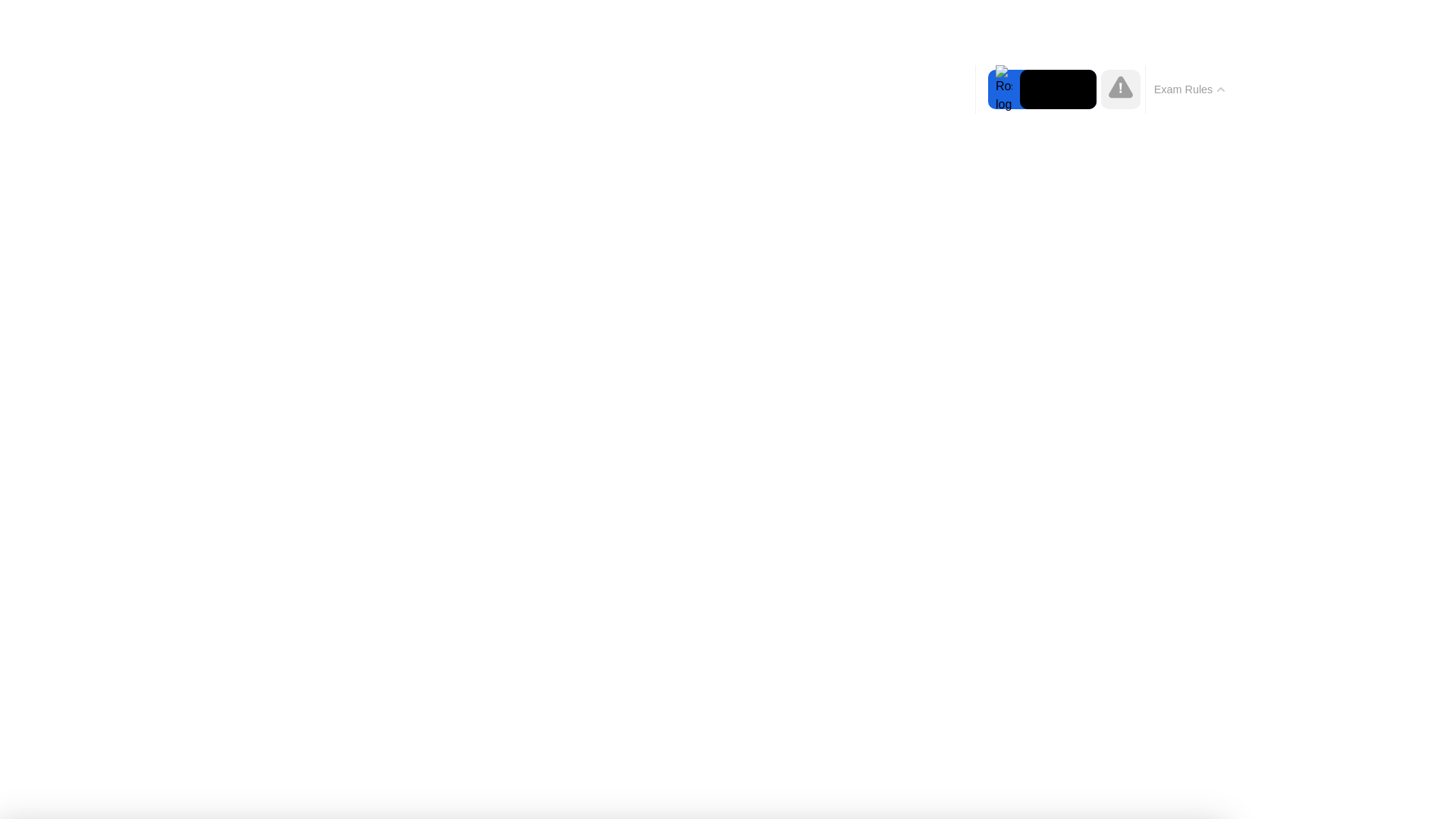
click at [1224, 92] on button "Exam Rules" at bounding box center [1189, 89] width 80 height 14
